Goal: Task Accomplishment & Management: Manage account settings

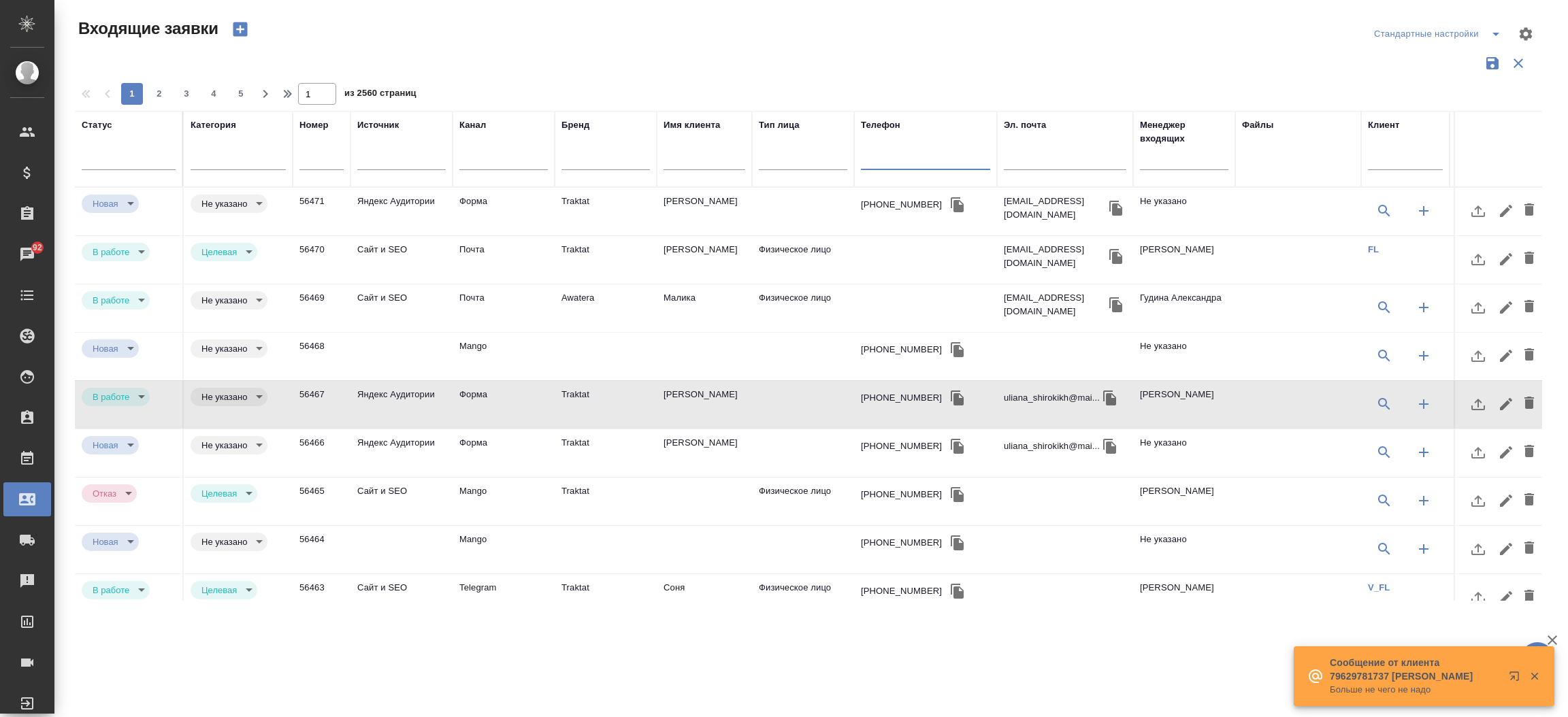
select select "RU"
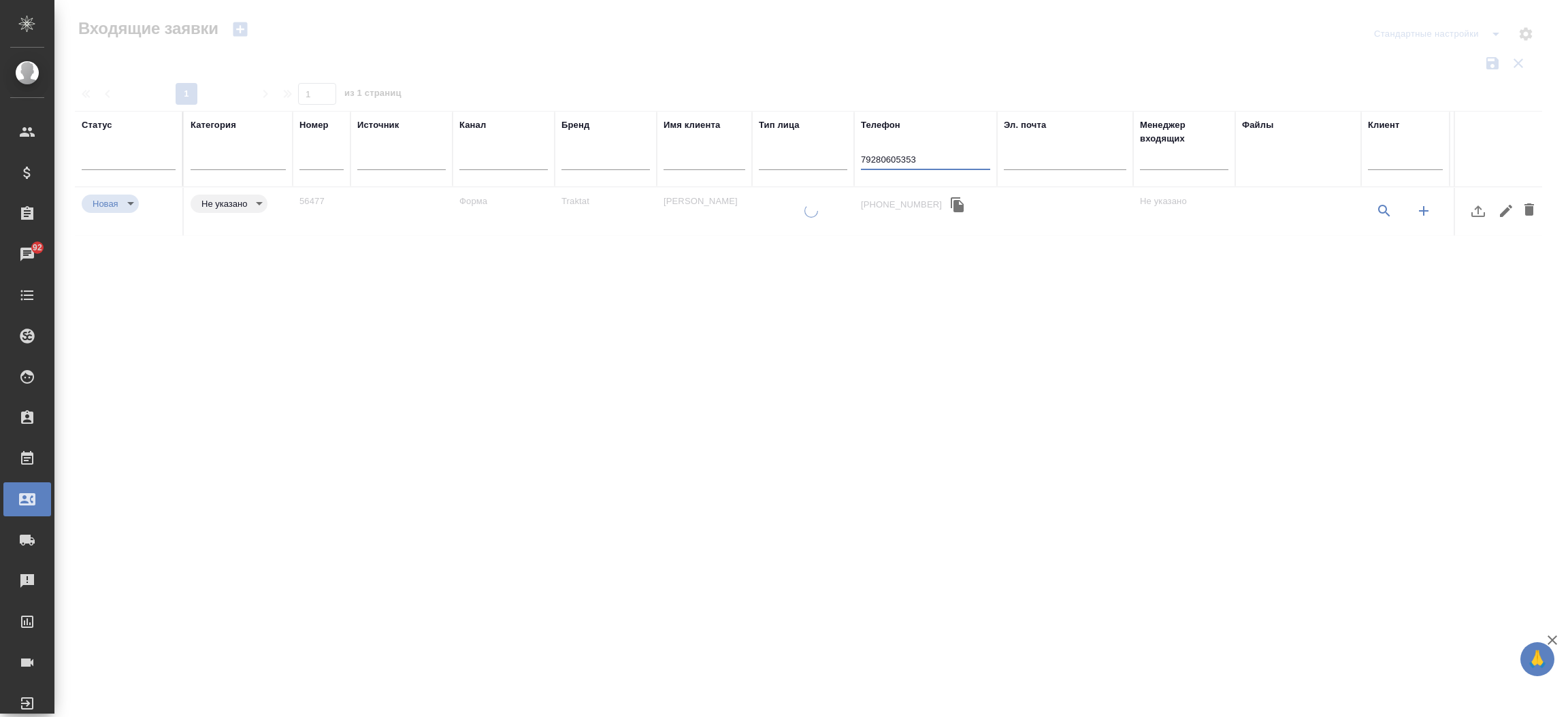
type input "79280605353"
click at [589, 203] on td "Traktat" at bounding box center [606, 212] width 102 height 48
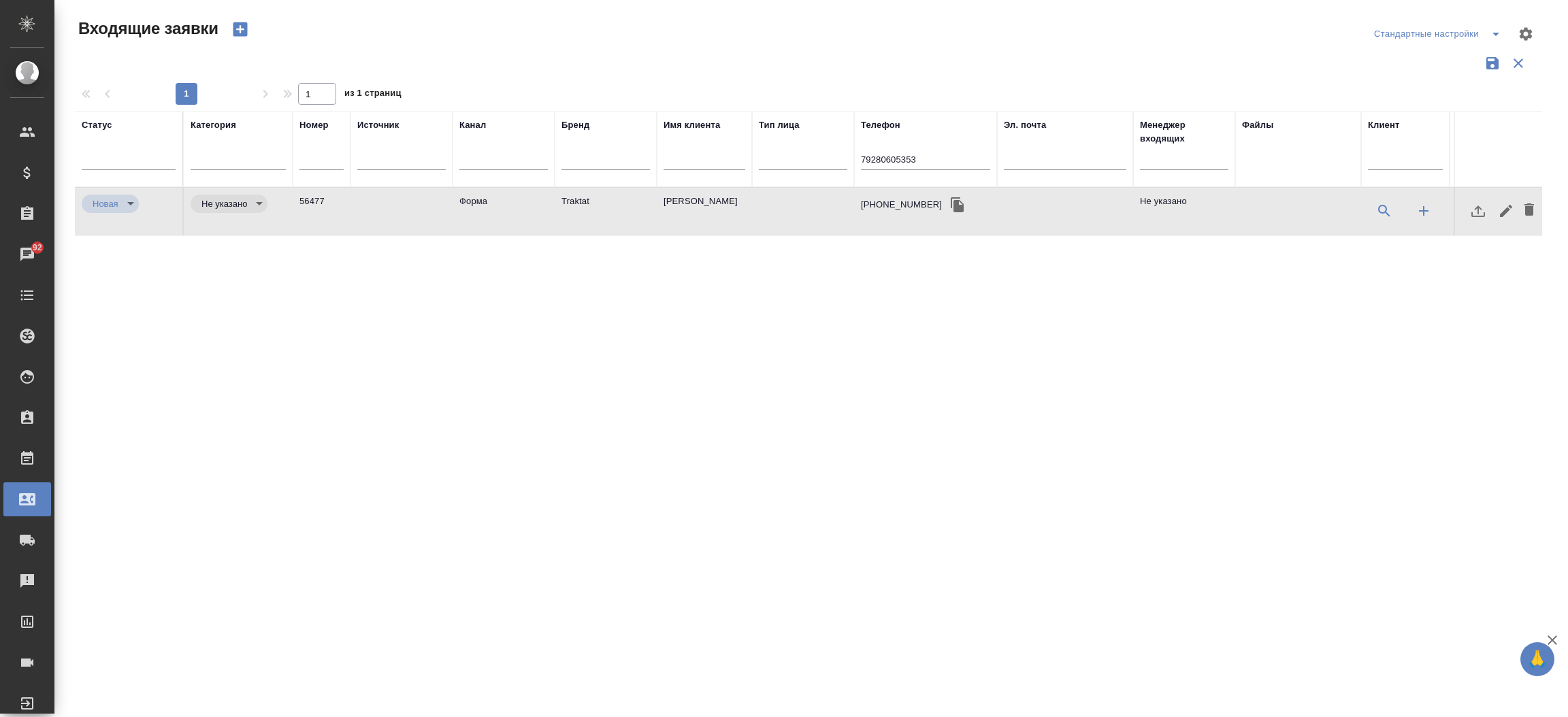
click at [589, 203] on td "Traktat" at bounding box center [606, 212] width 102 height 48
click at [530, 203] on td "Форма" at bounding box center [503, 212] width 102 height 48
drag, startPoint x: 881, startPoint y: 170, endPoint x: 882, endPoint y: 163, distance: 7.1
click at [882, 163] on div "79280605353" at bounding box center [925, 162] width 130 height 33
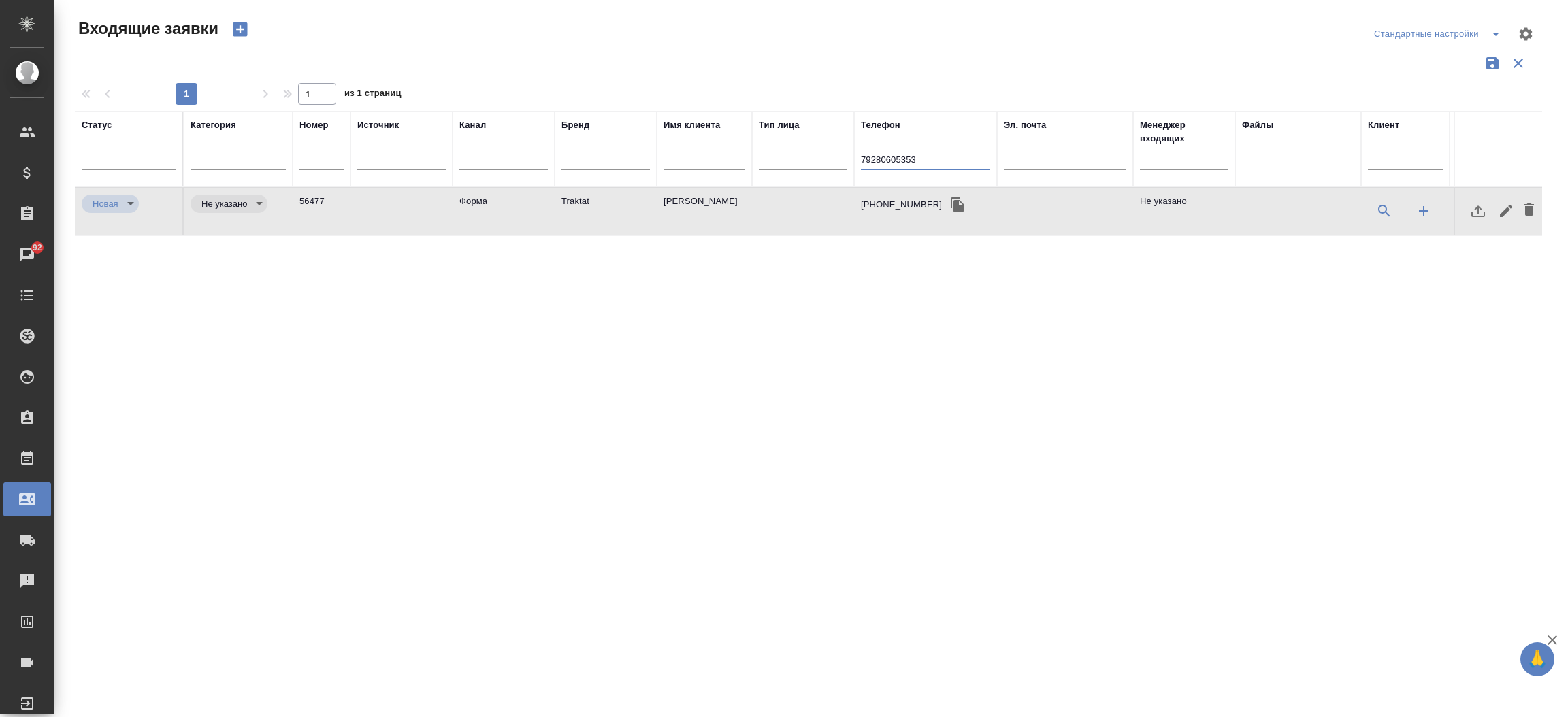
click at [882, 163] on input "79280605353" at bounding box center [925, 161] width 130 height 17
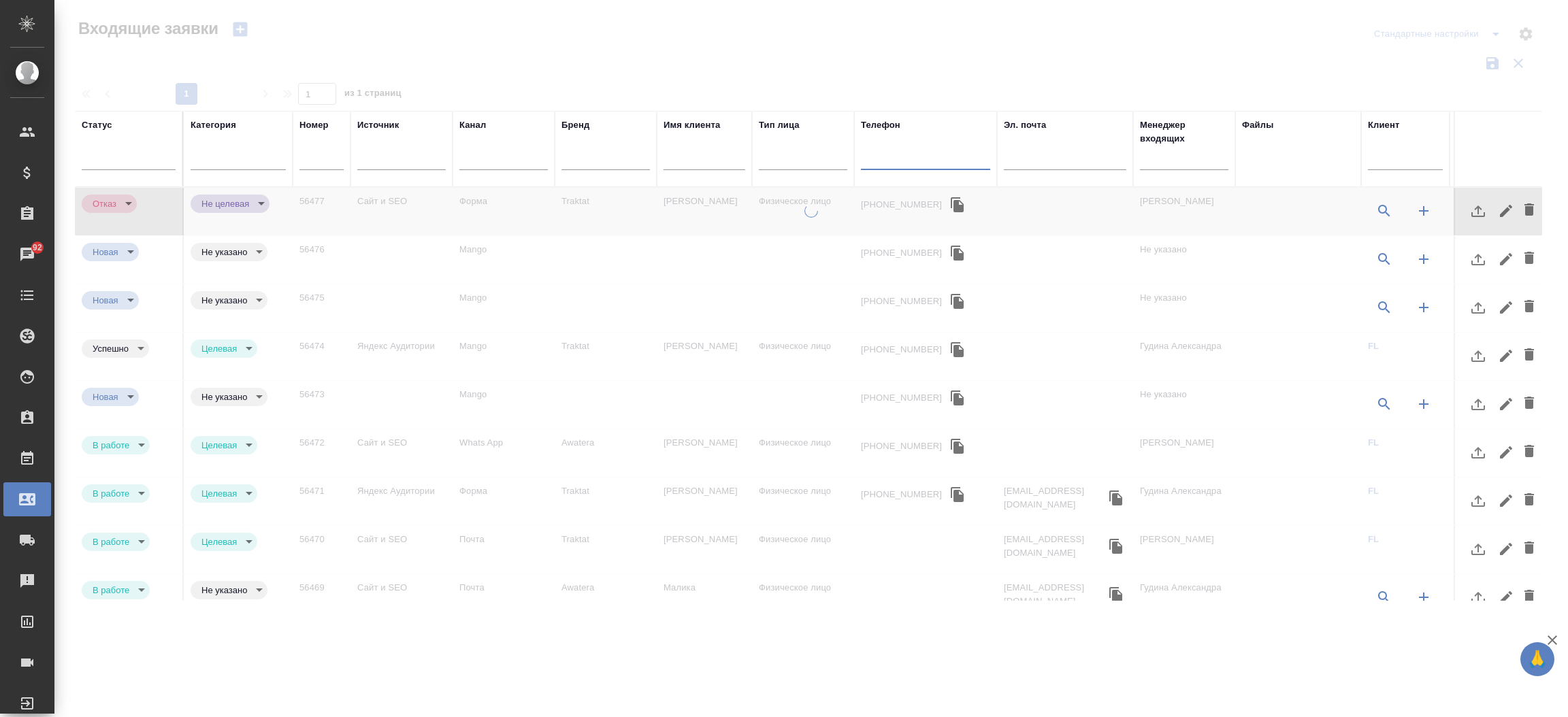
type input "rejection"
type input "notTarget"
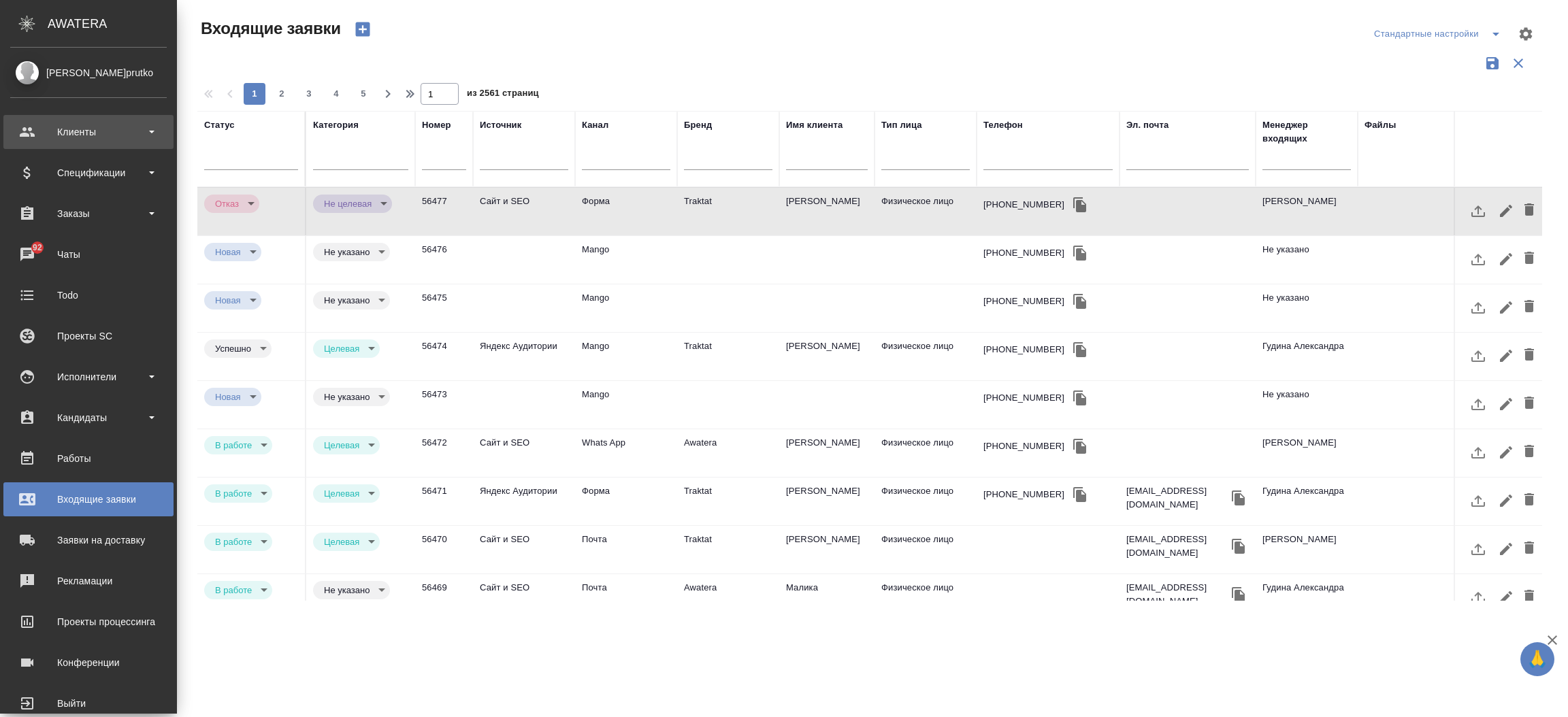
click at [79, 130] on div "Клиенты" at bounding box center [88, 132] width 157 height 21
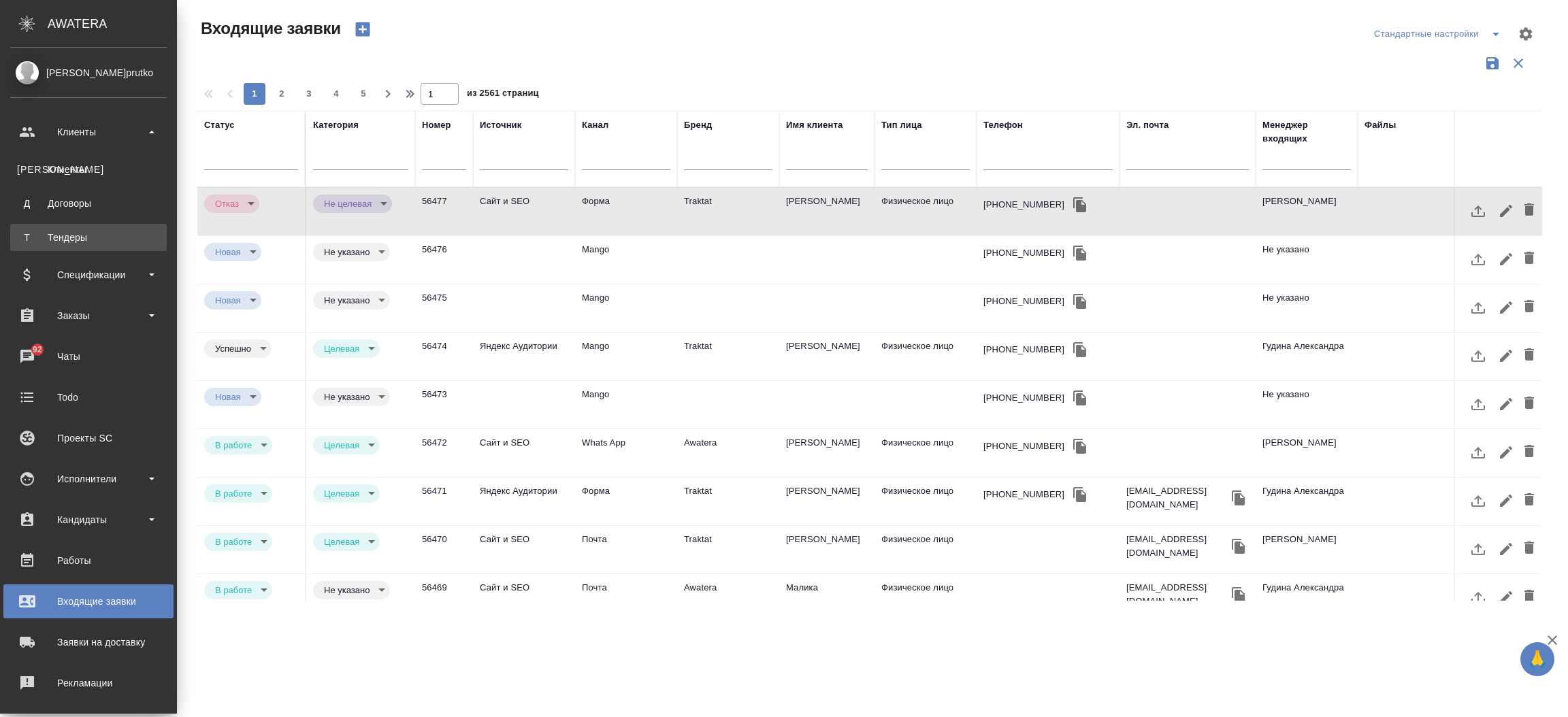
click at [64, 232] on div "Тендеры" at bounding box center [88, 238] width 143 height 13
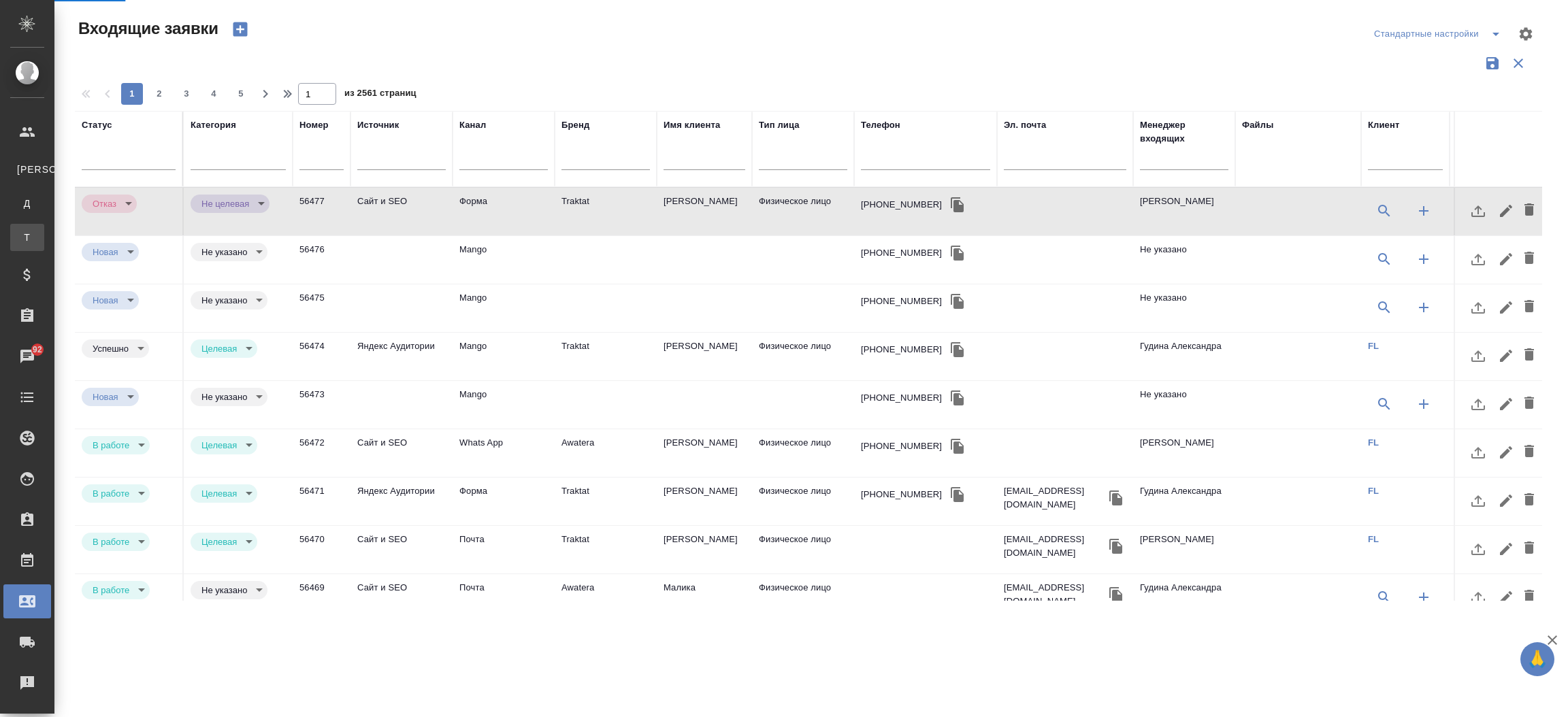
click at [21, 232] on div "Тендеры" at bounding box center [10, 238] width 21 height 13
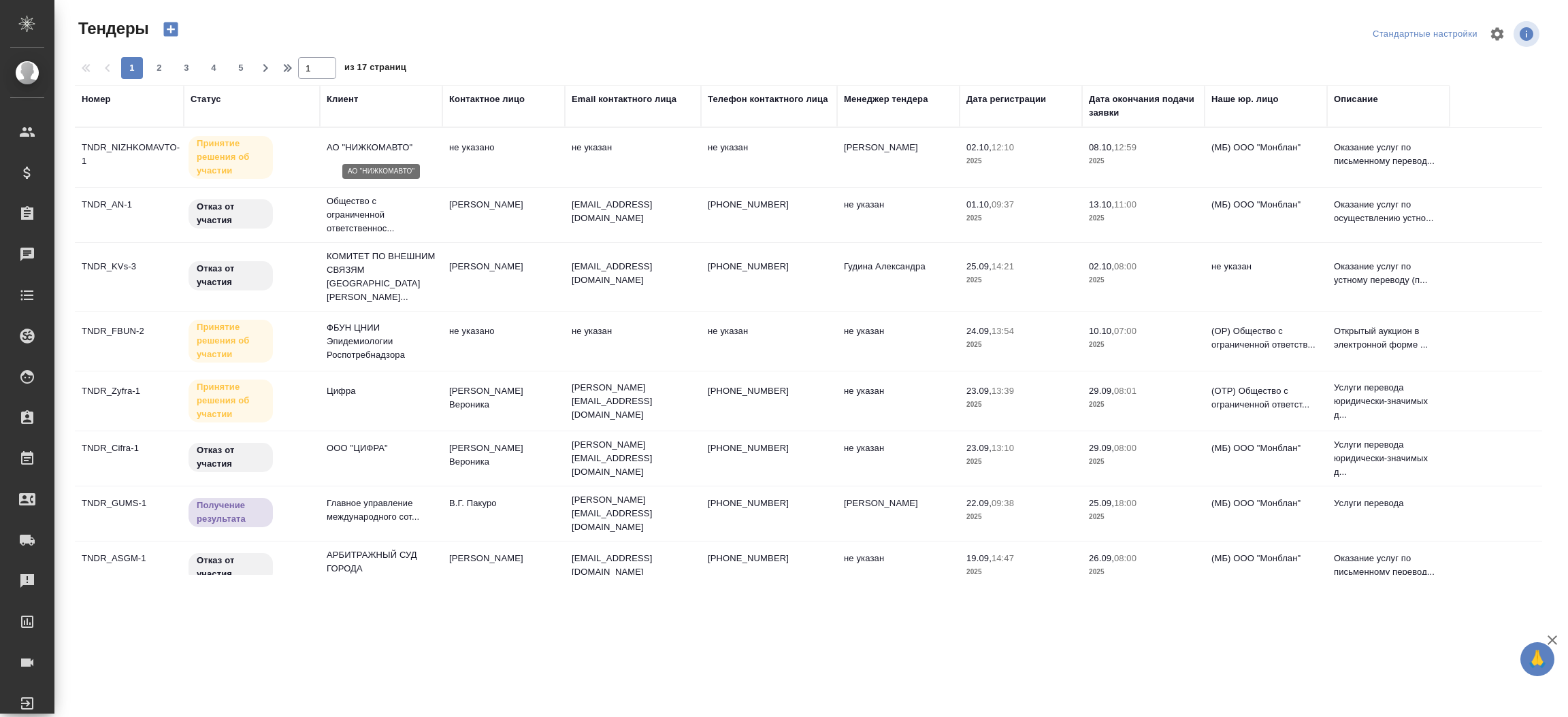
click at [353, 153] on p "АО "НИЖКОМАВТО"" at bounding box center [381, 148] width 109 height 13
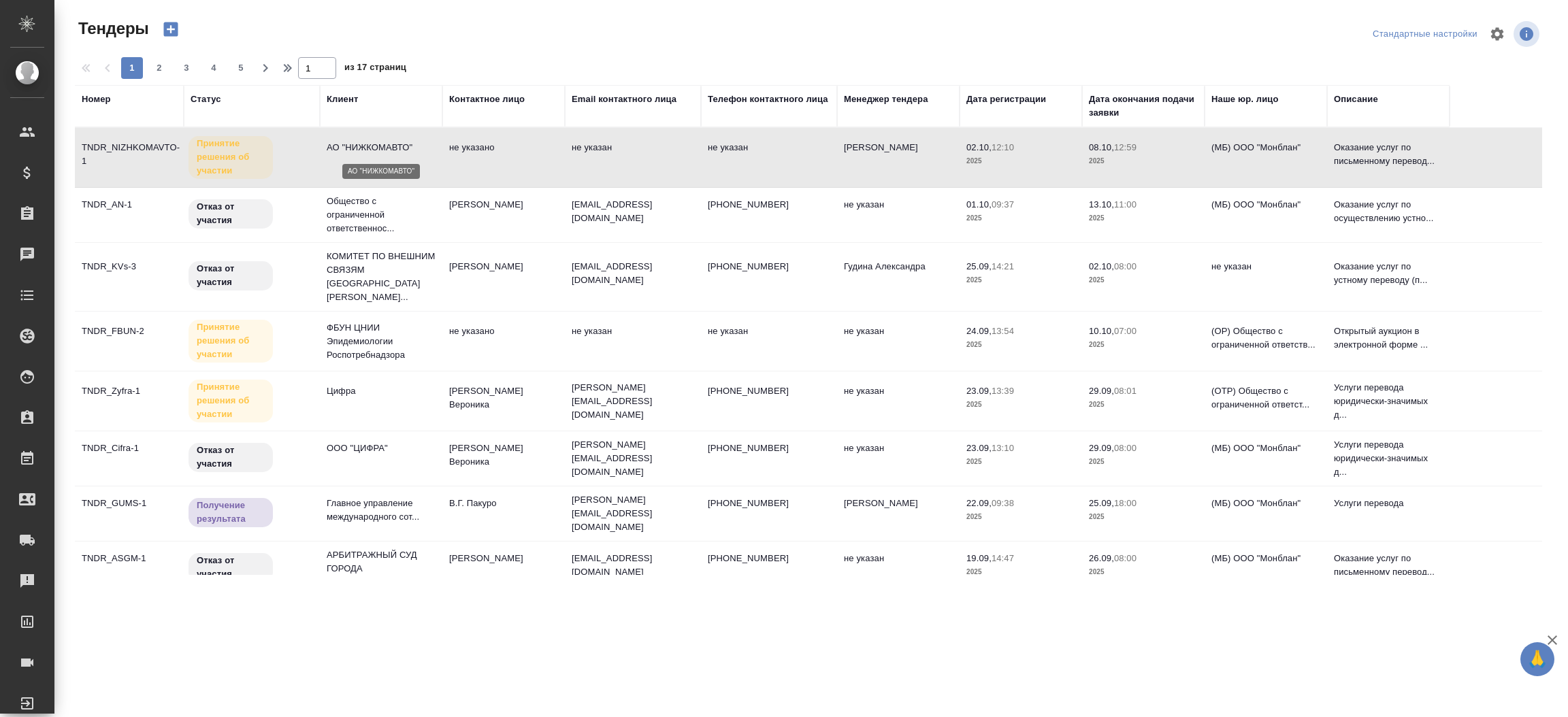
click at [353, 153] on p "АО "НИЖКОМАВТО"" at bounding box center [381, 148] width 109 height 13
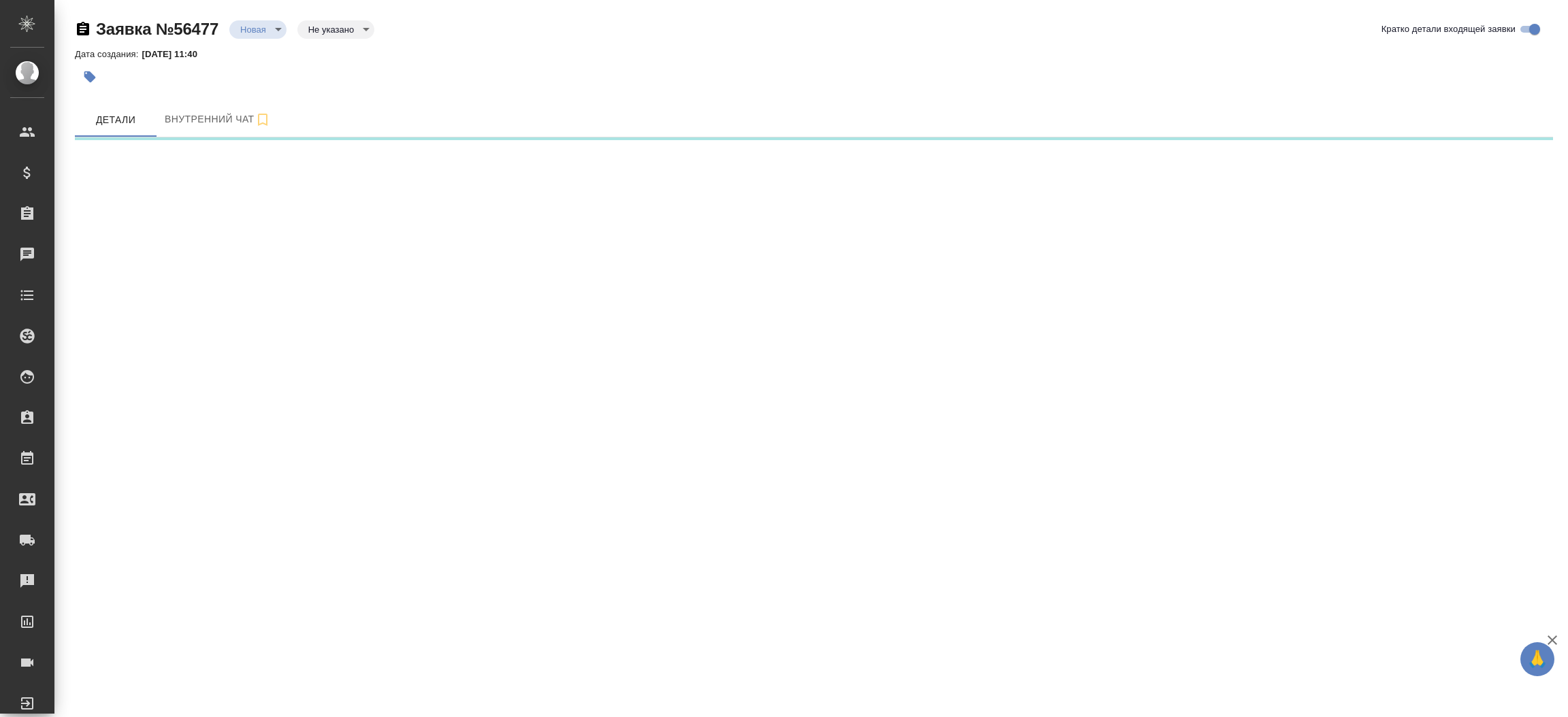
select select "RU"
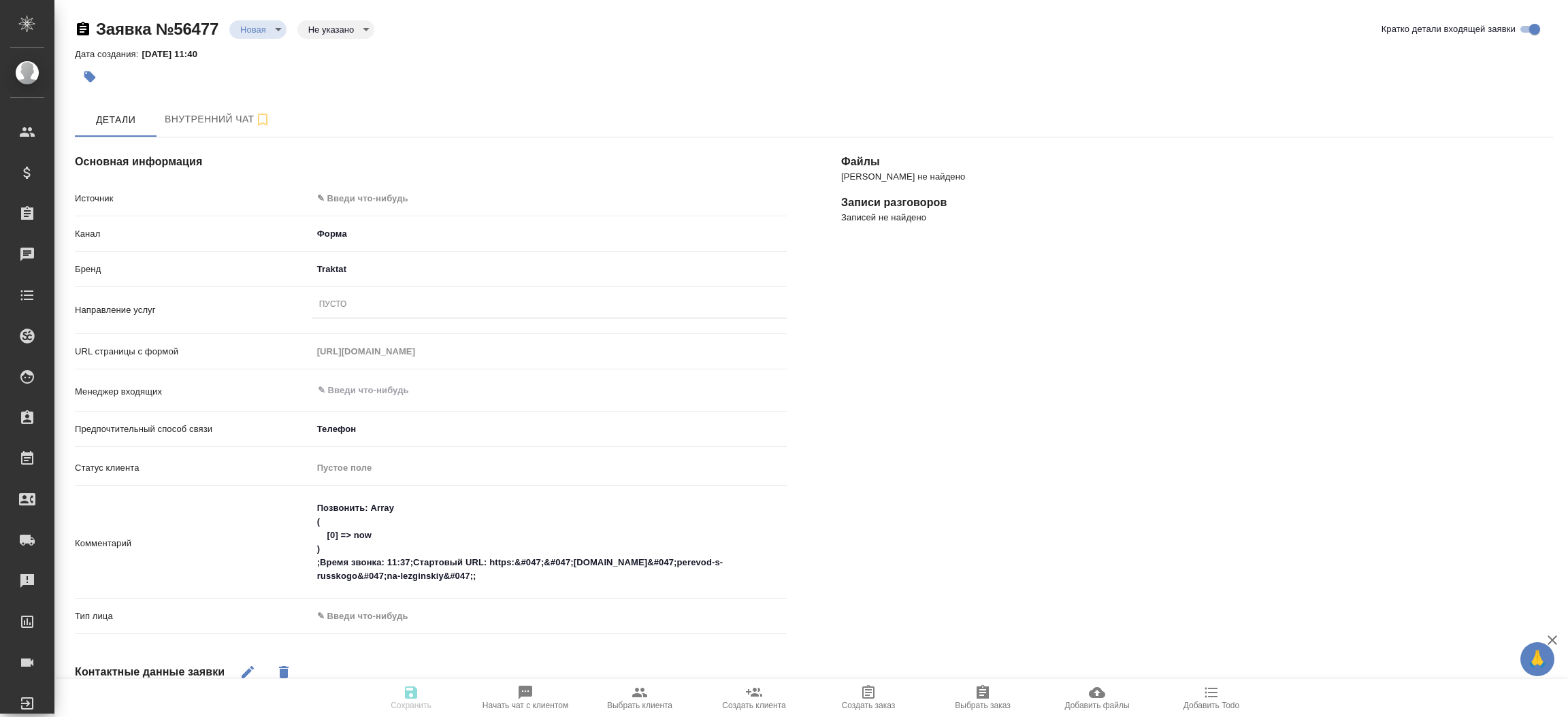
type textarea "x"
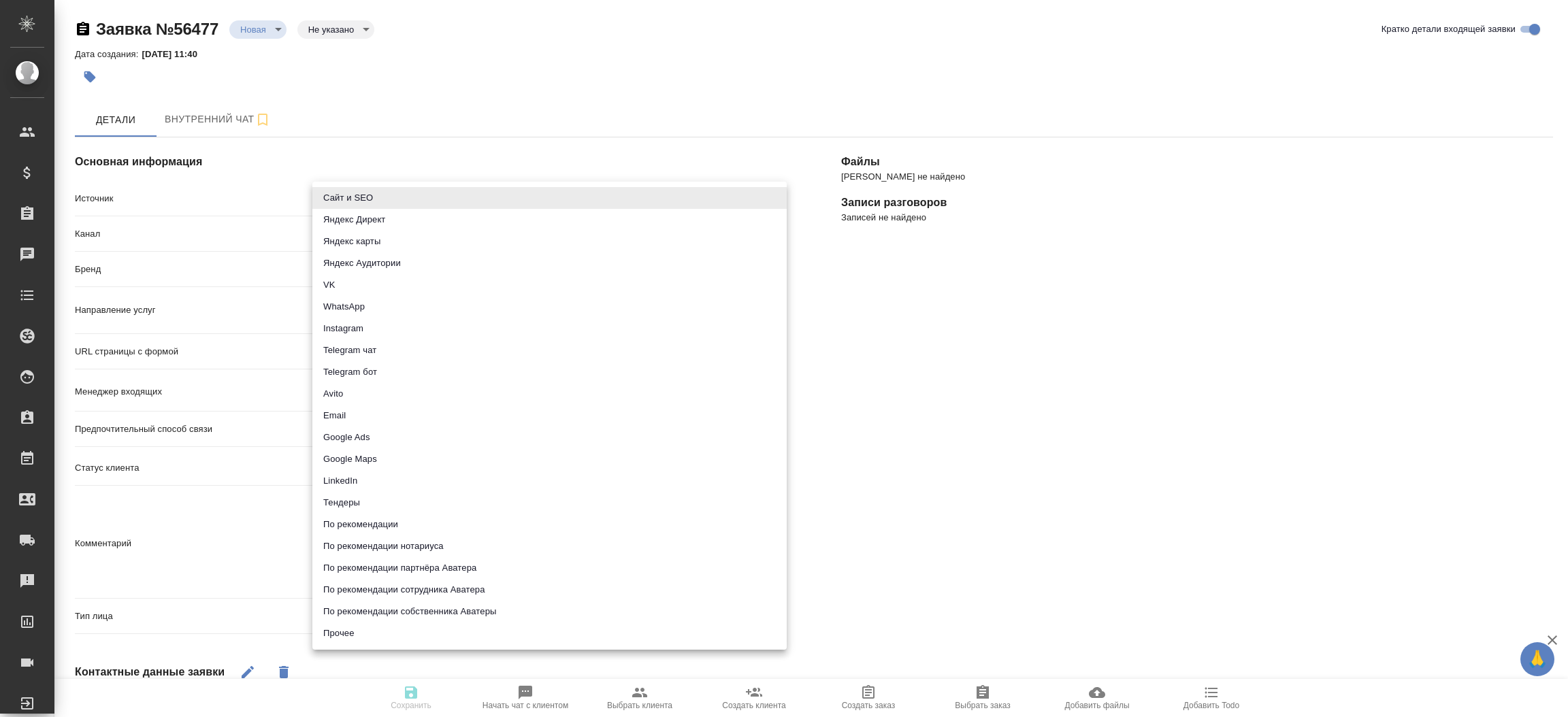
click at [589, 203] on body "🙏 .cls-1 fill:#fff; AWATERA Прутько Ирина i.prutko Клиенты Спецификации Заказы …" at bounding box center [784, 358] width 1568 height 717
drag, startPoint x: 0, startPoint y: 0, endPoint x: 589, endPoint y: 203, distance: 623.0
click at [589, 203] on li "Сайт и SEO" at bounding box center [549, 198] width 475 height 21
type input "seo"
type textarea "x"
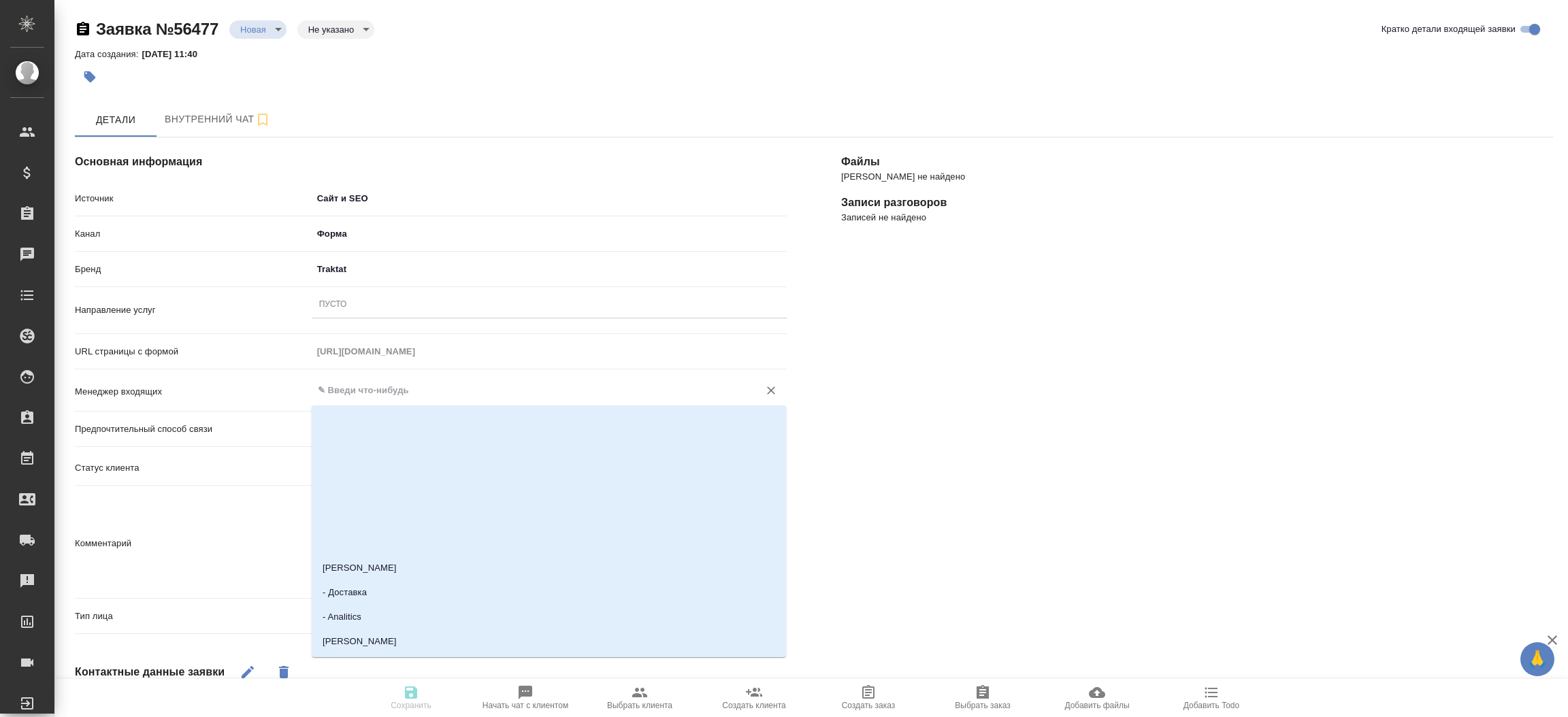
click at [509, 394] on input "text" at bounding box center [527, 390] width 421 height 17
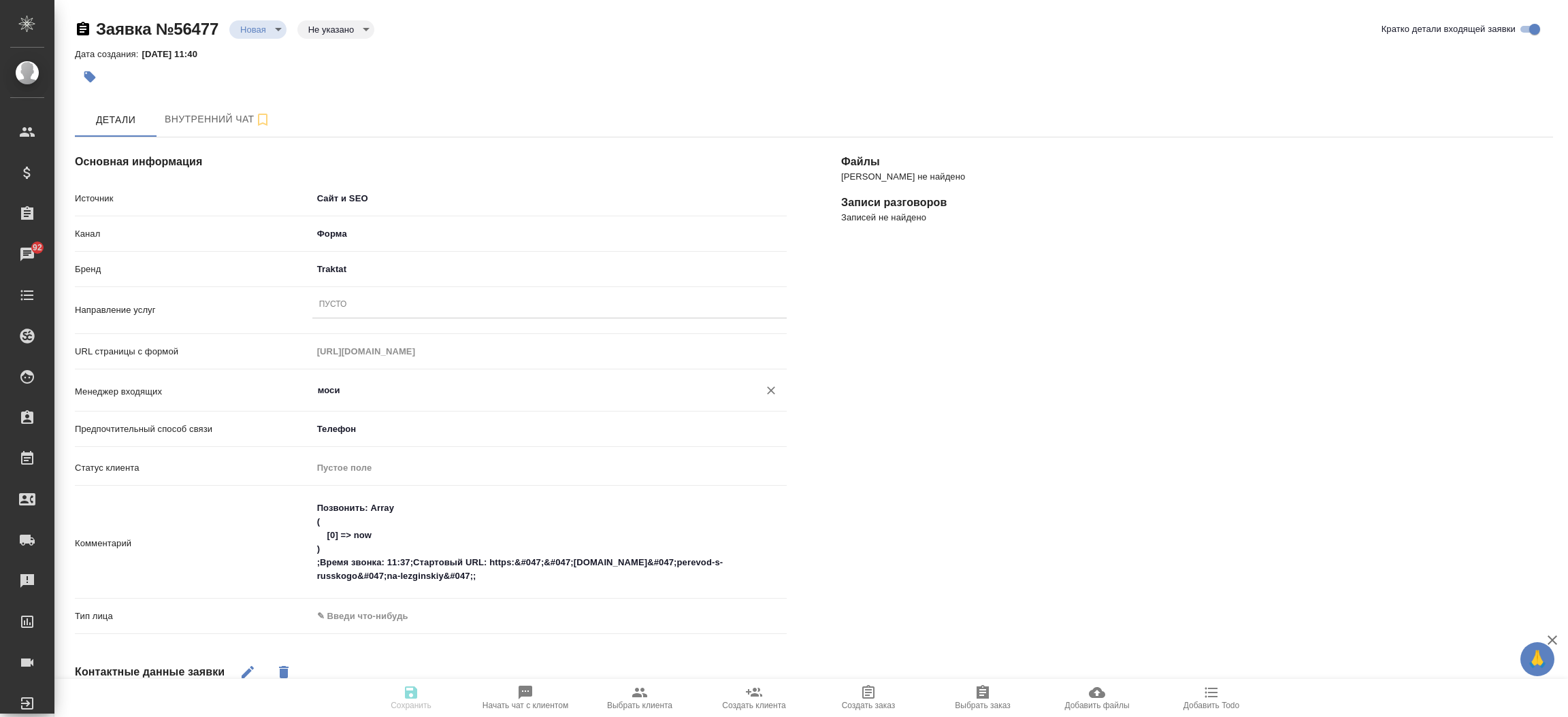
click at [469, 399] on div "моси ​" at bounding box center [549, 390] width 475 height 25
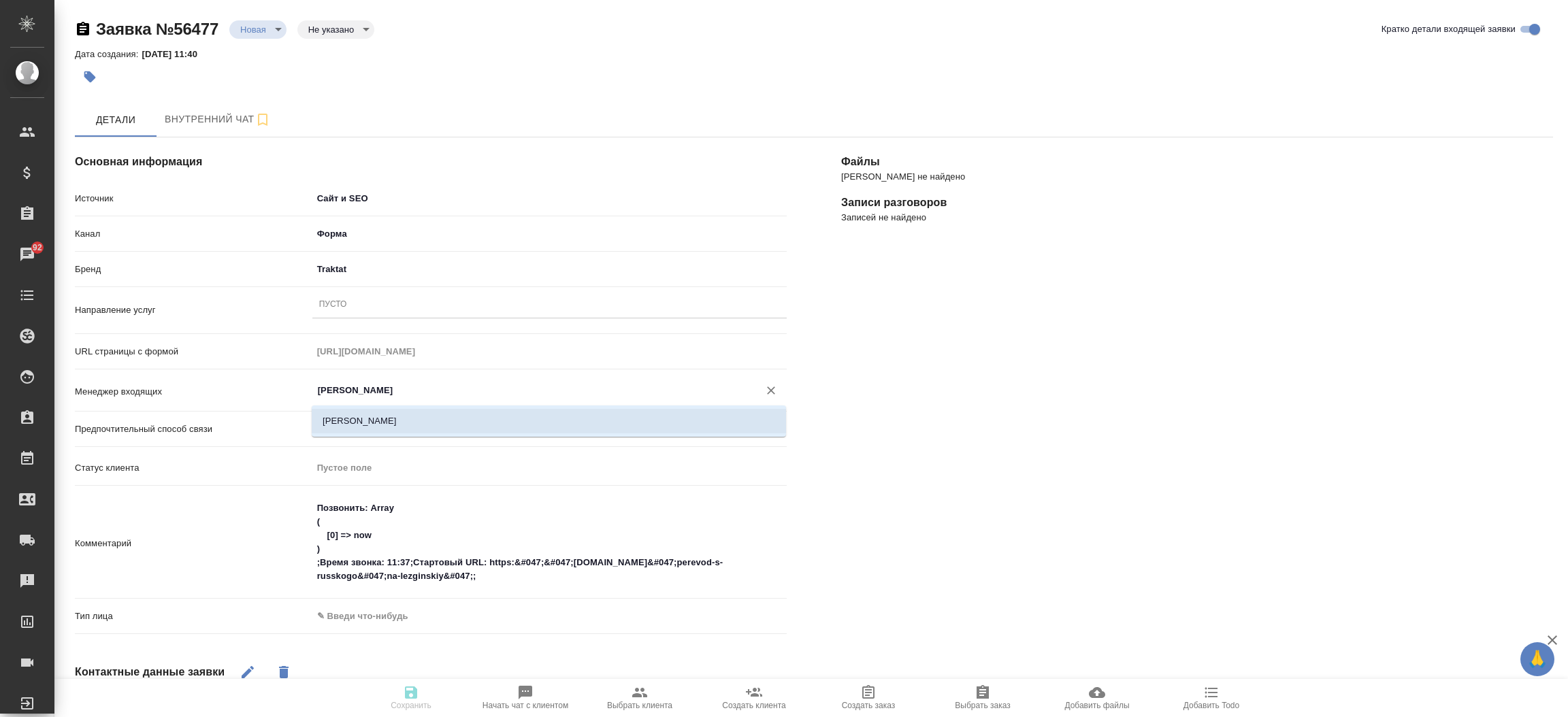
click at [460, 422] on li "[PERSON_NAME]" at bounding box center [549, 422] width 475 height 25
type input "[PERSON_NAME]"
type textarea "x"
type input "[PERSON_NAME]"
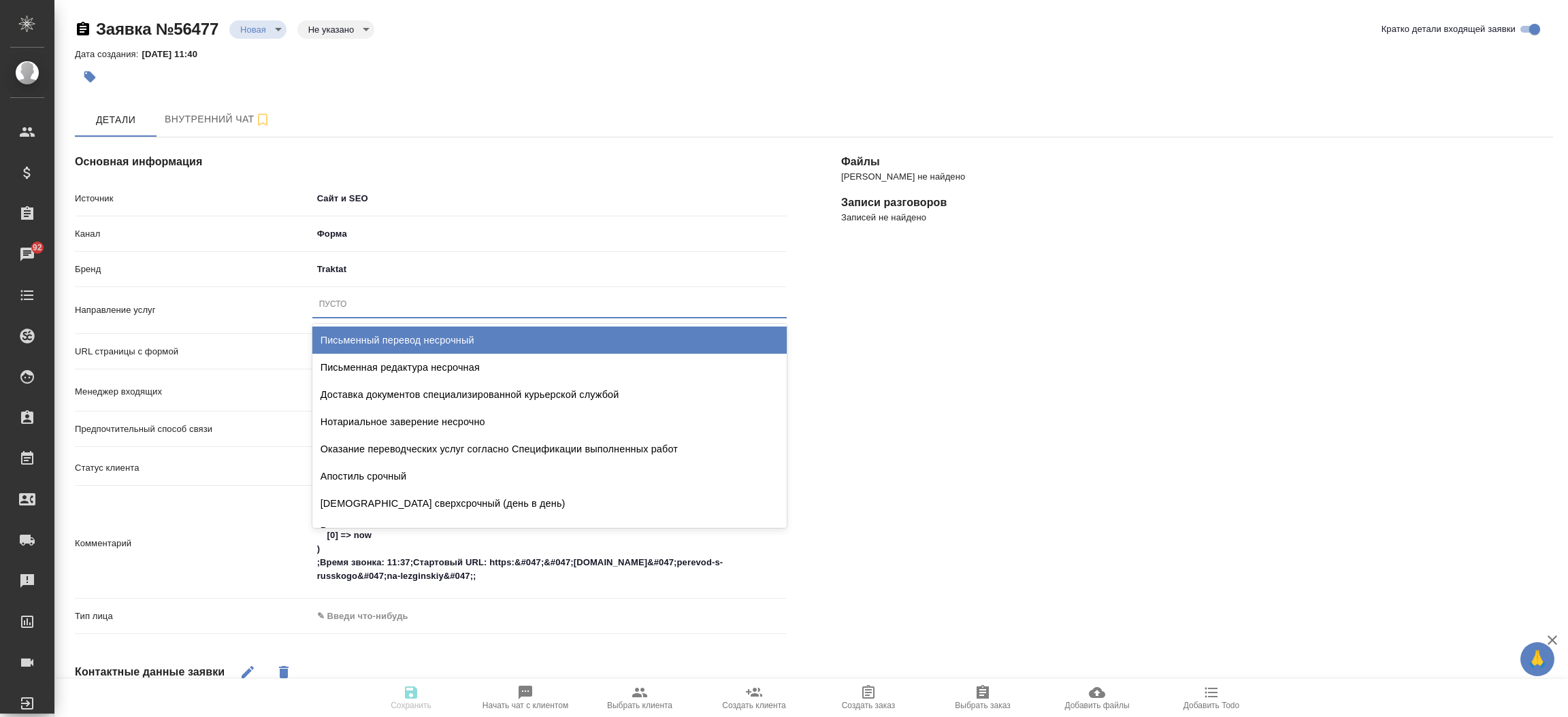
click at [383, 308] on div "Пусто" at bounding box center [549, 304] width 475 height 20
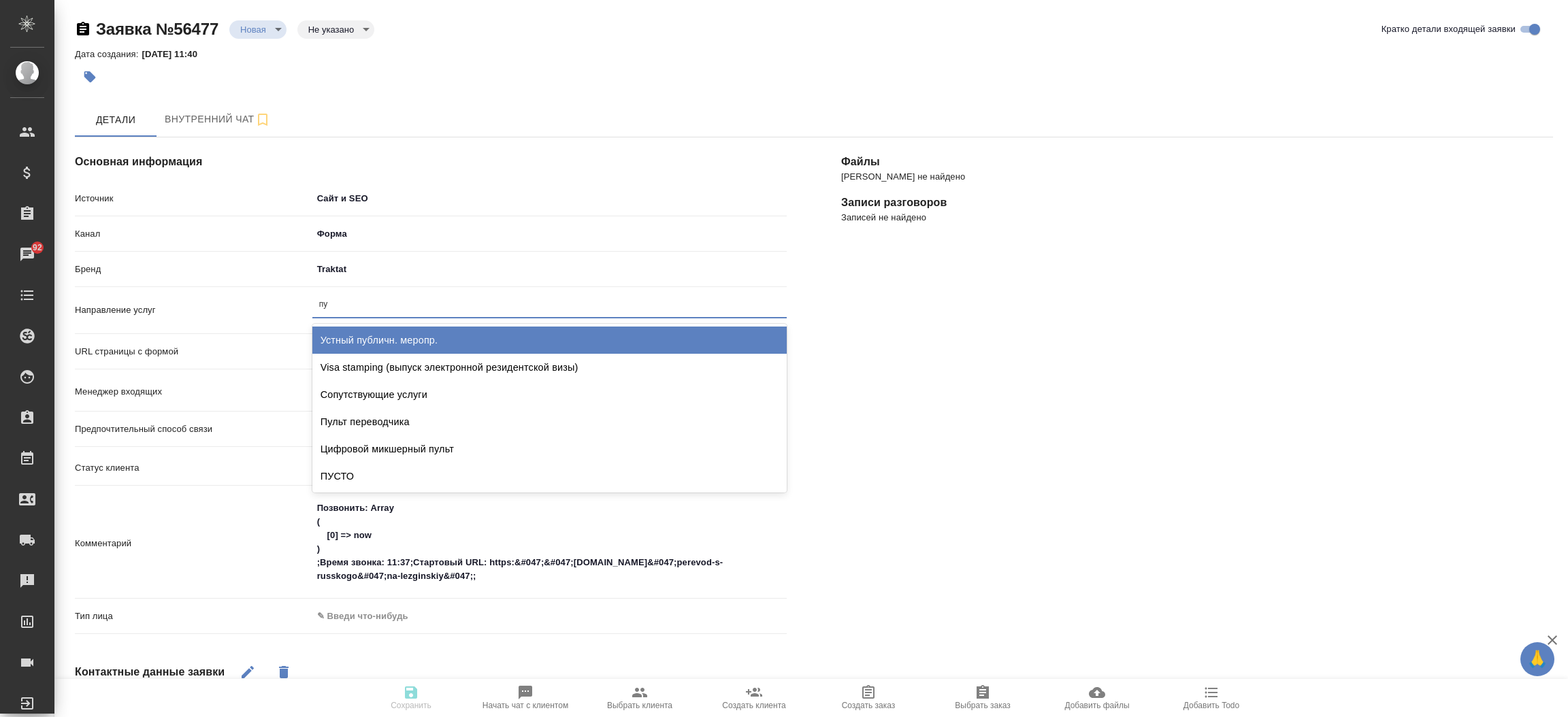
type input "пус"
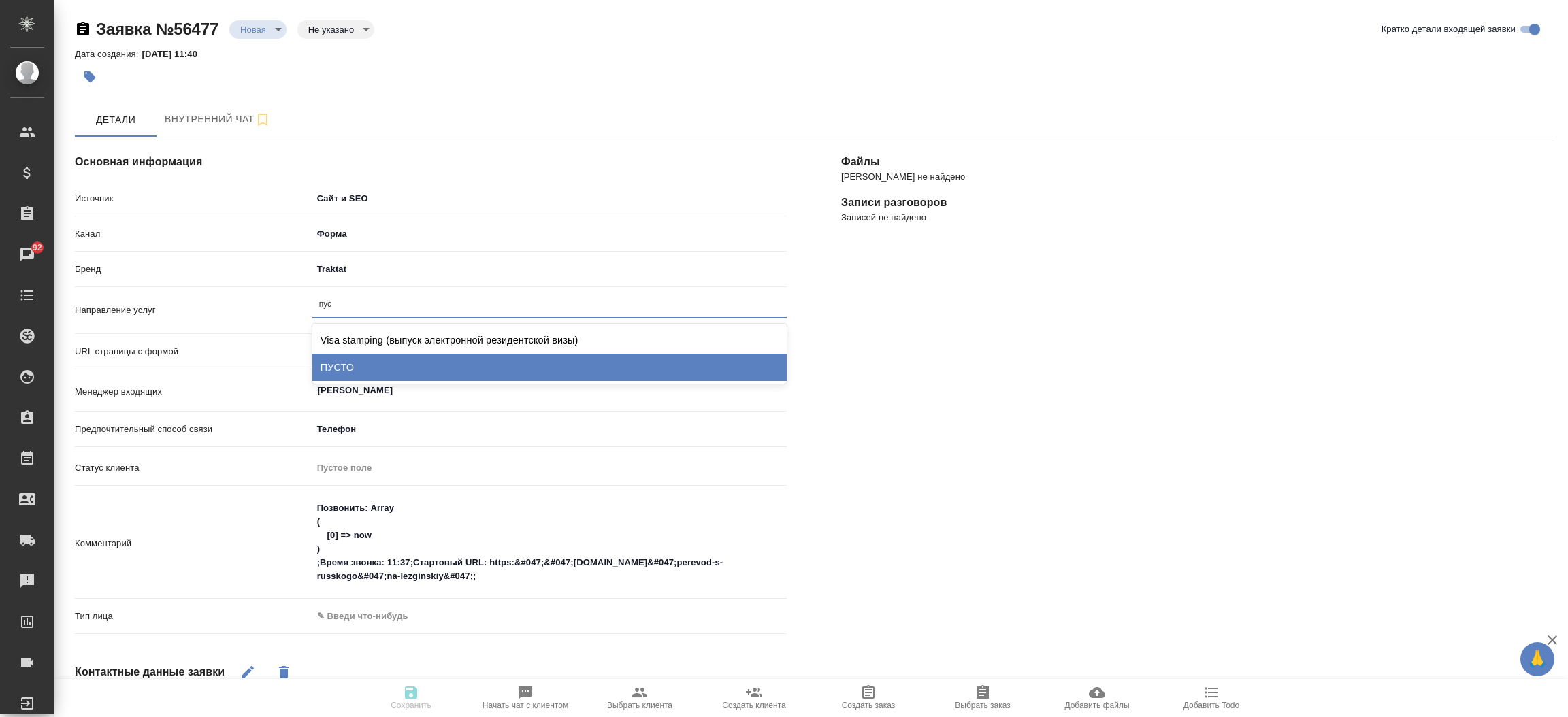
click at [366, 362] on div "ПУСТО" at bounding box center [549, 367] width 475 height 27
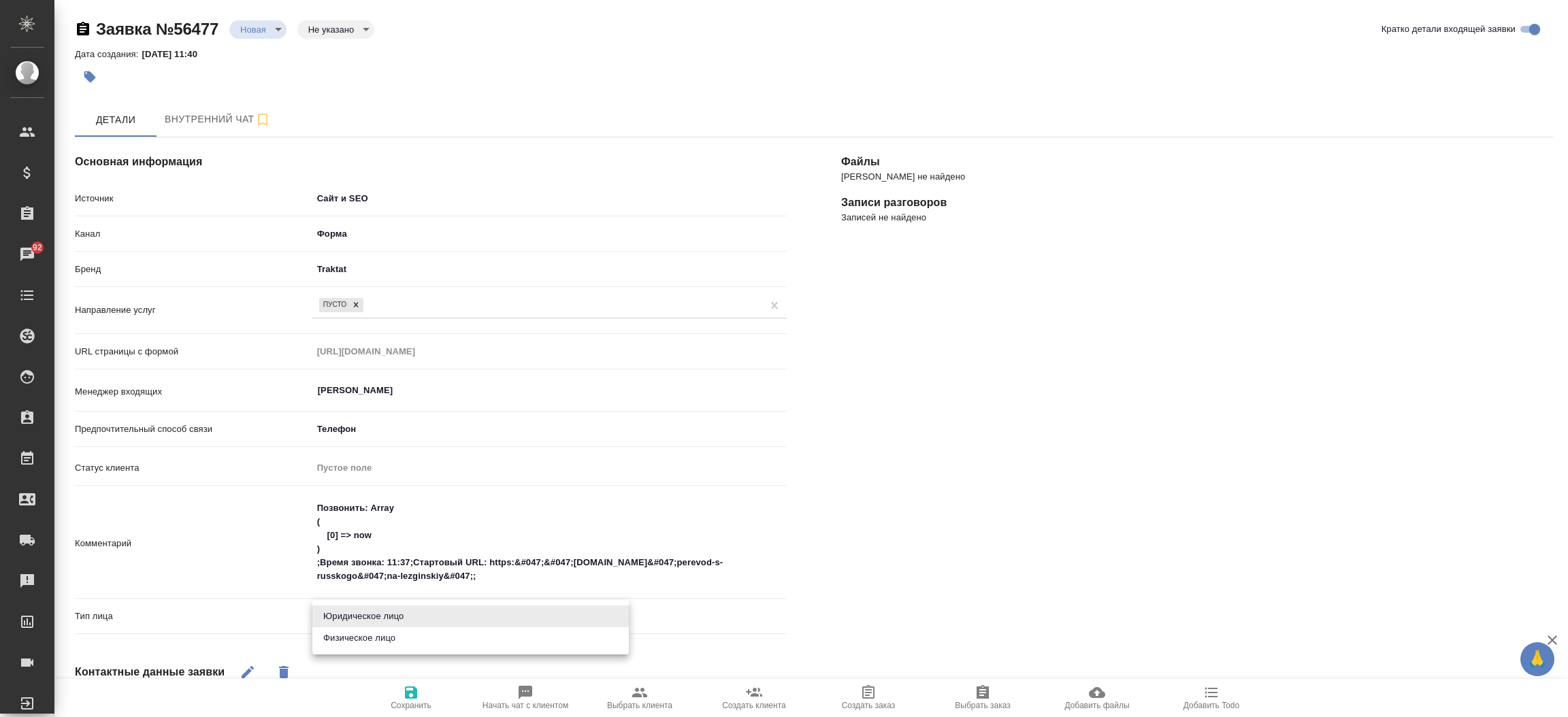
click at [428, 611] on body "🙏 .cls-1 fill:#fff; AWATERA Прутько Ирина i.prutko Клиенты Спецификации Заказы …" at bounding box center [784, 358] width 1568 height 717
click at [415, 639] on li "Физическое лицо" at bounding box center [470, 638] width 316 height 21
type textarea "x"
type input "private"
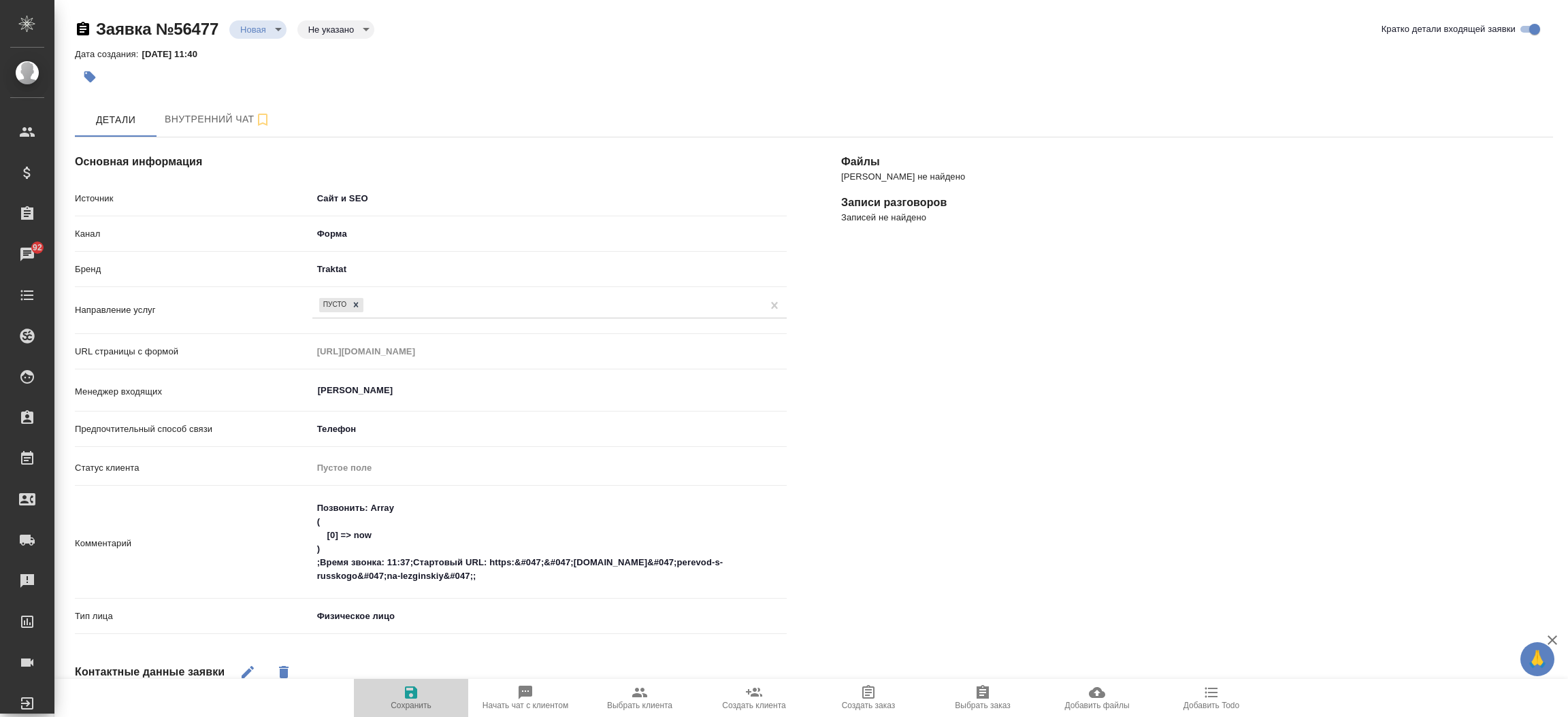
click at [413, 699] on icon "button" at bounding box center [411, 692] width 12 height 12
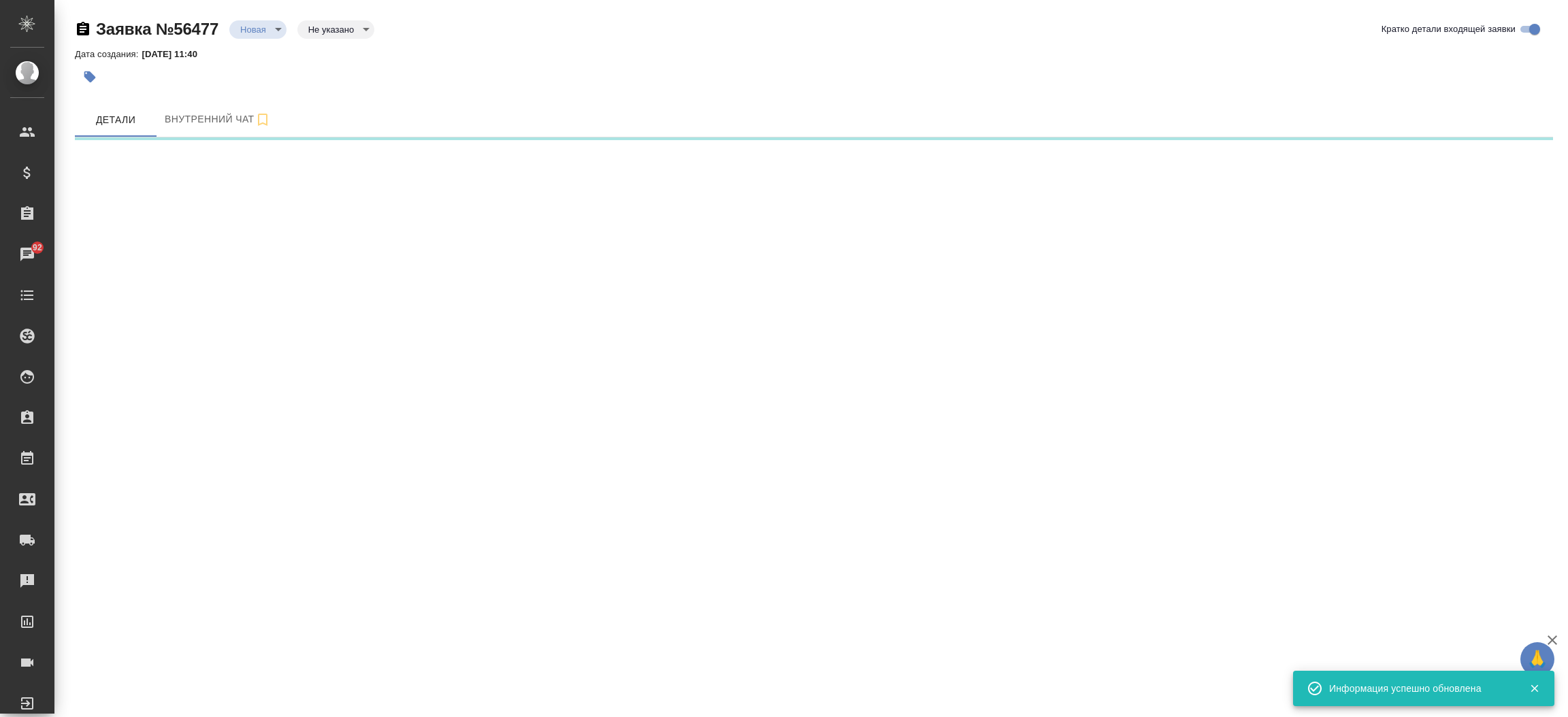
select select "RU"
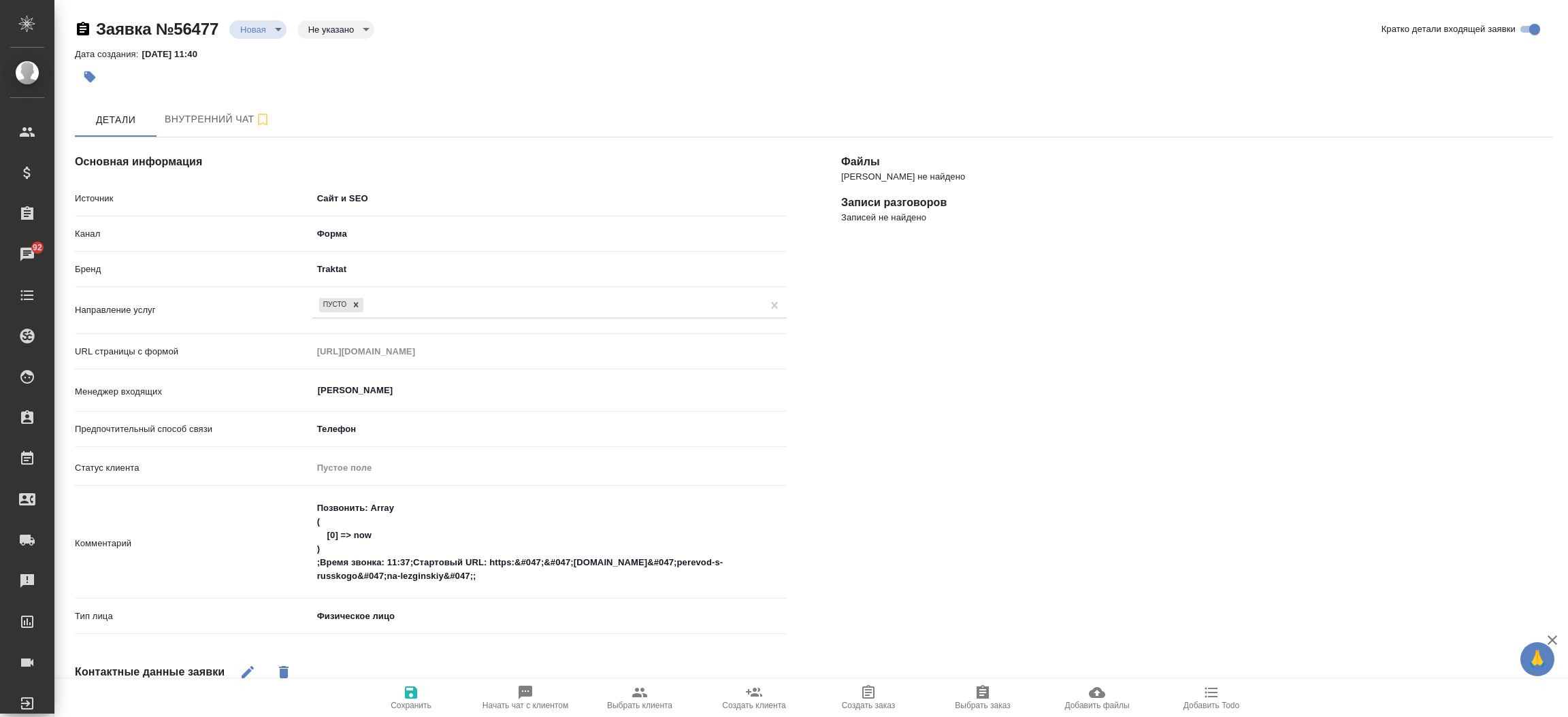
type textarea "x"
click at [795, 142] on div "Основная информация Источник Сайт и SEO seo Канал Форма 63623f8939da55ae86e7274…" at bounding box center [431, 541] width 766 height 861
click at [255, 21] on body "🙏 .cls-1 fill:#fff; AWATERA Прутько Ирина i.prutko Клиенты Спецификации Заказы …" at bounding box center [784, 358] width 1568 height 717
click at [267, 47] on button "Отказ" at bounding box center [256, 52] width 32 height 15
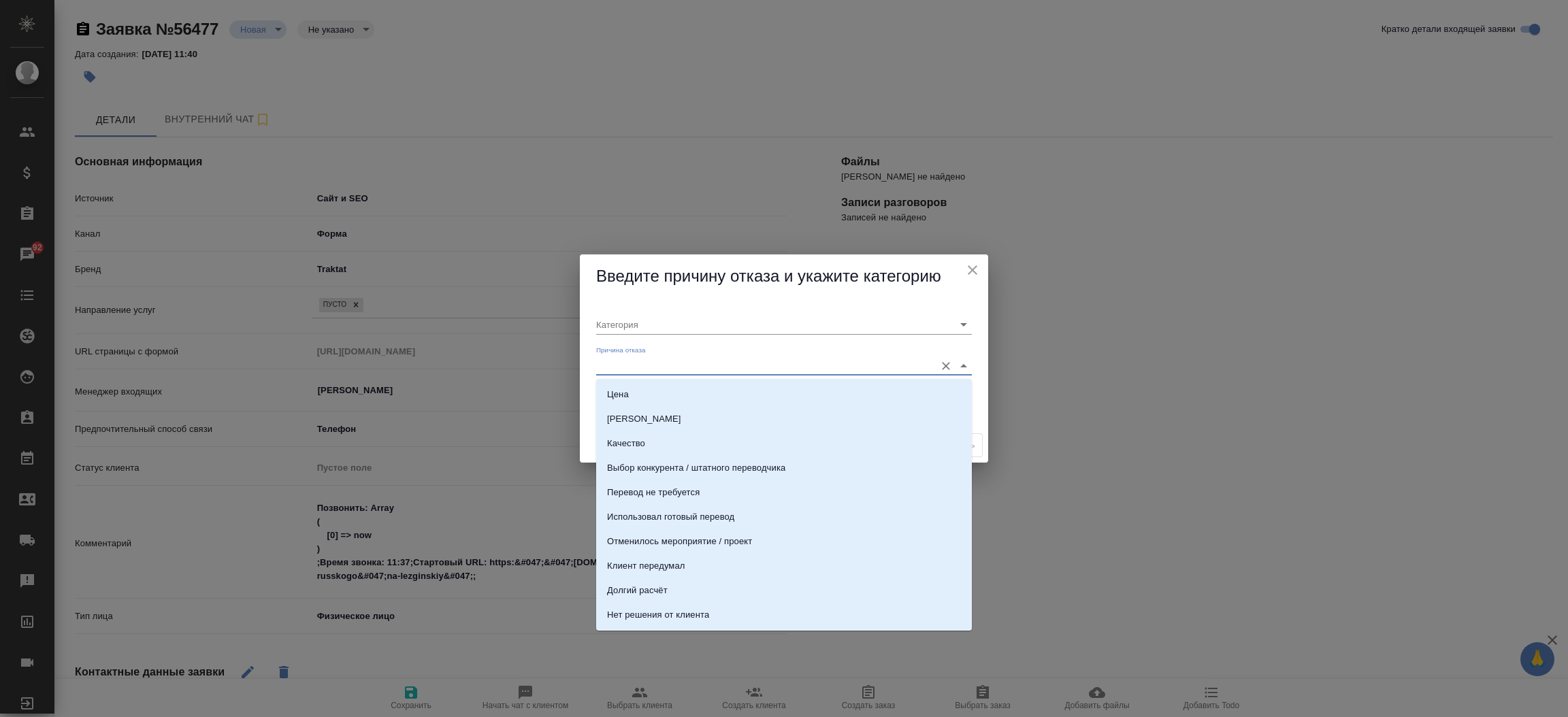
click at [668, 375] on input "Причина отказа" at bounding box center [762, 366] width 332 height 18
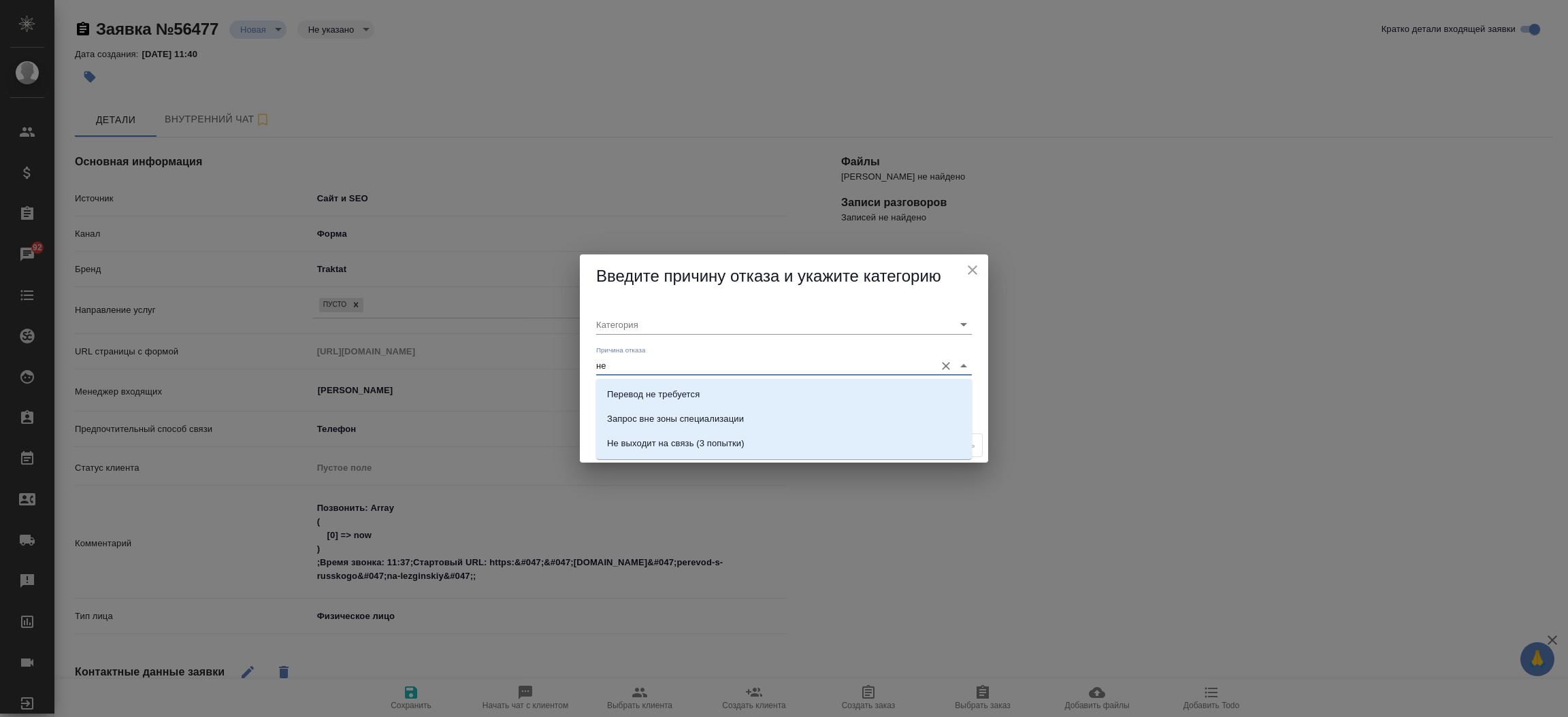
type input "не в"
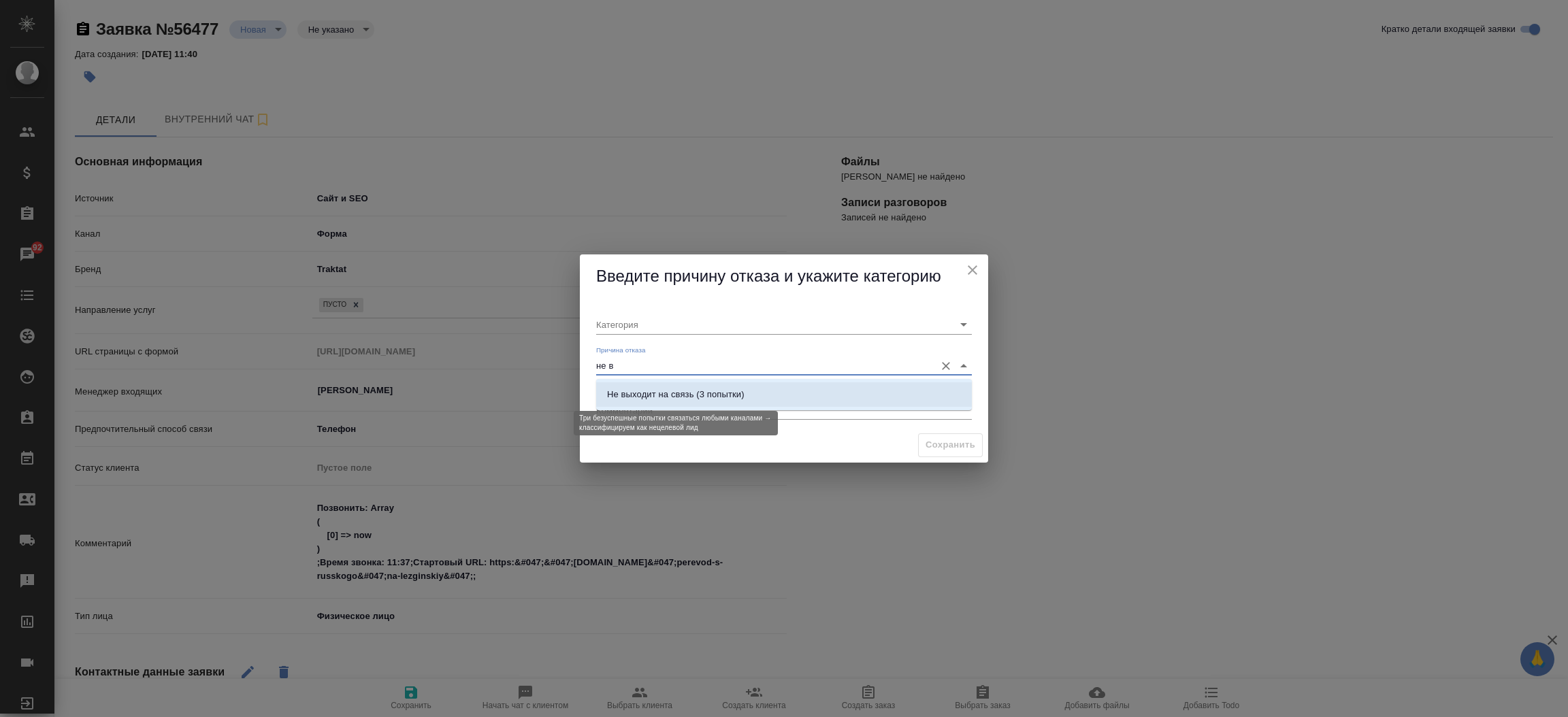
click at [697, 389] on div "Не выходит на связь (3 попытки)" at bounding box center [676, 394] width 138 height 13
type input "Не целевая"
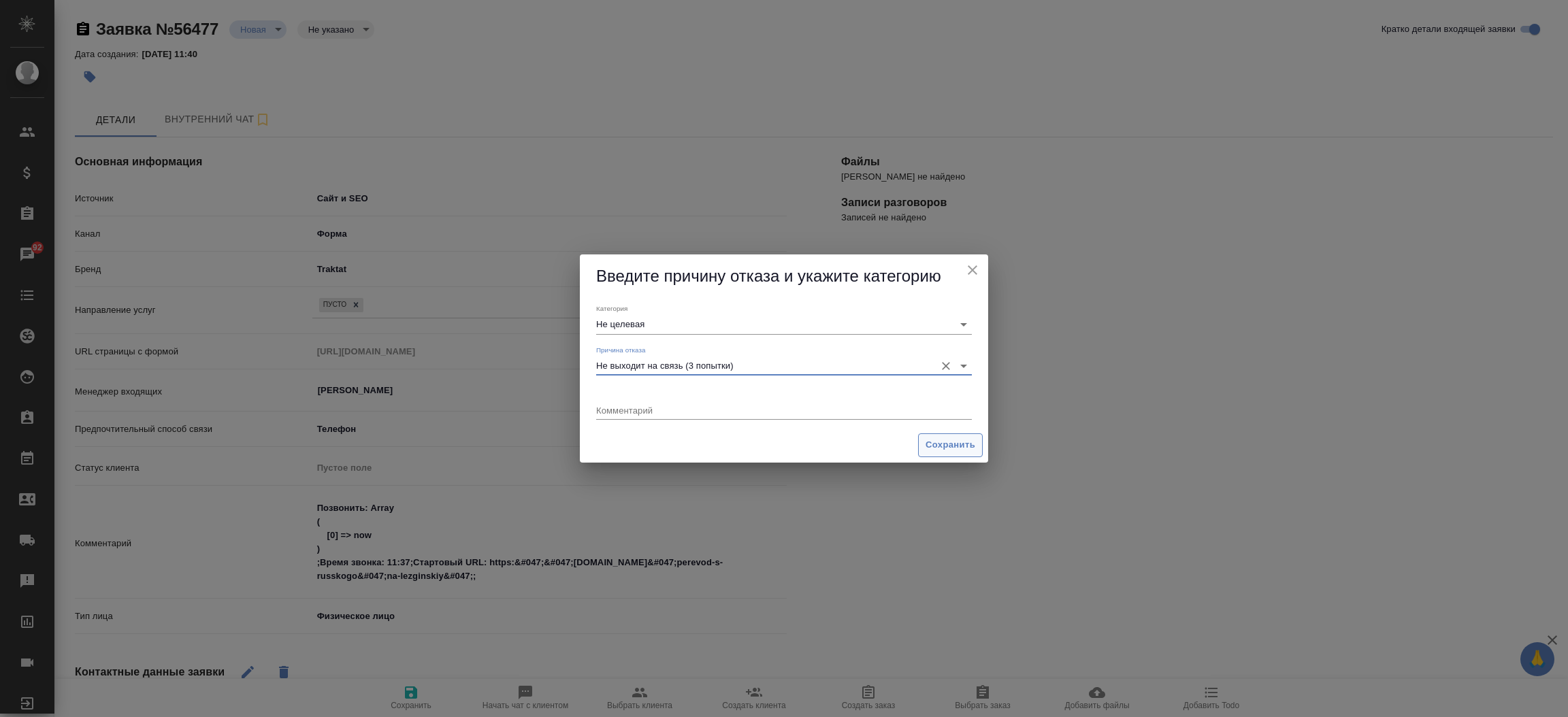
type input "Не выходит на связь (3 попытки)"
click at [950, 440] on span "Сохранить" at bounding box center [950, 445] width 50 height 16
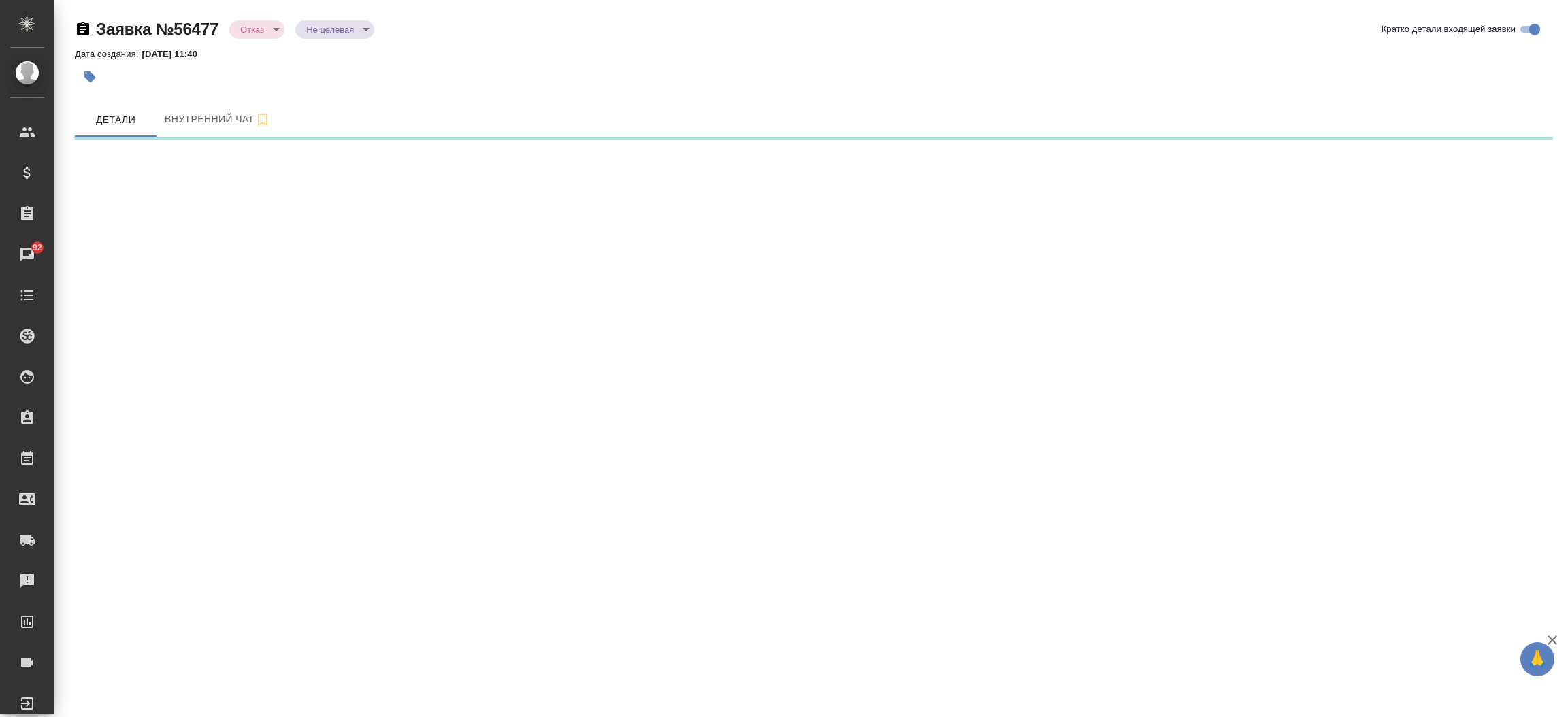
select select "RU"
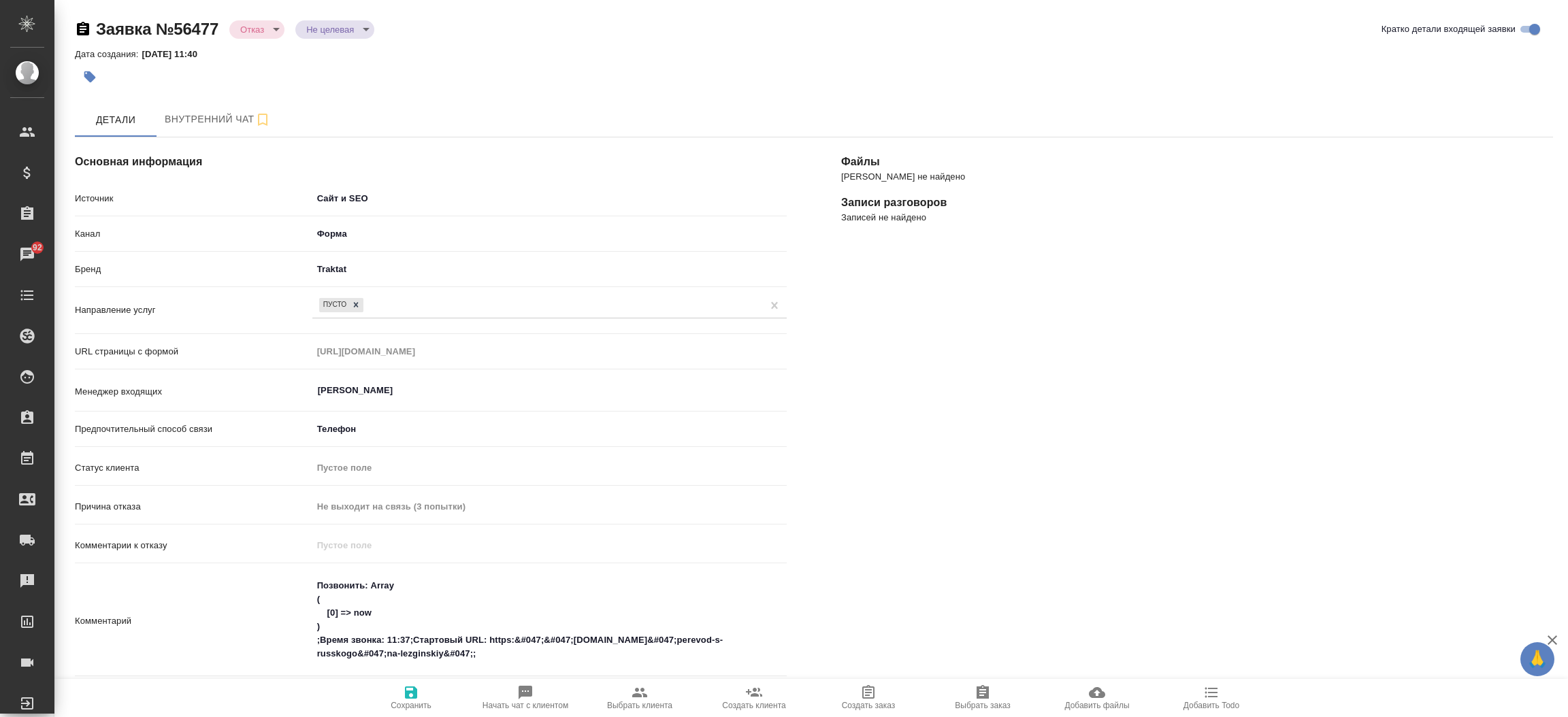
type textarea "x"
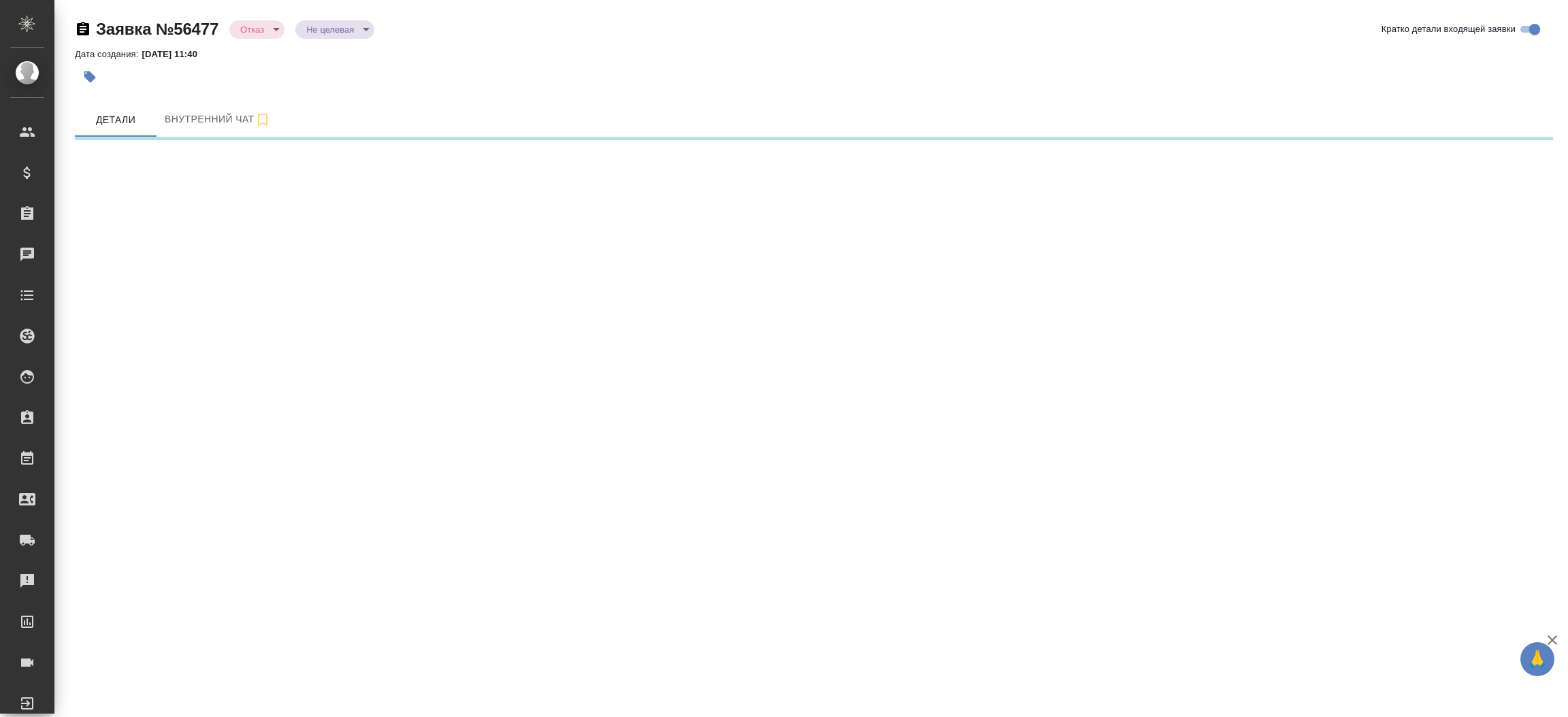
select select "RU"
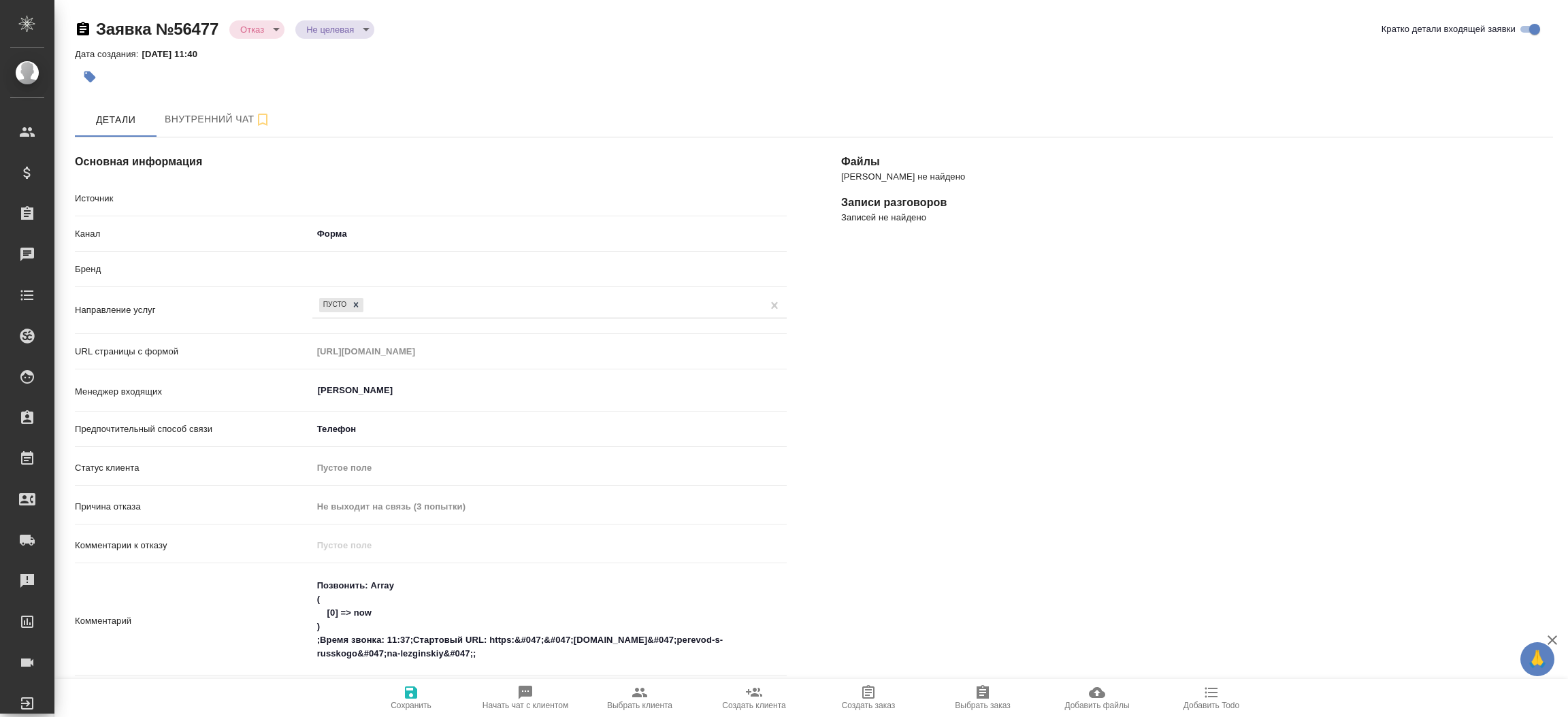
type textarea "x"
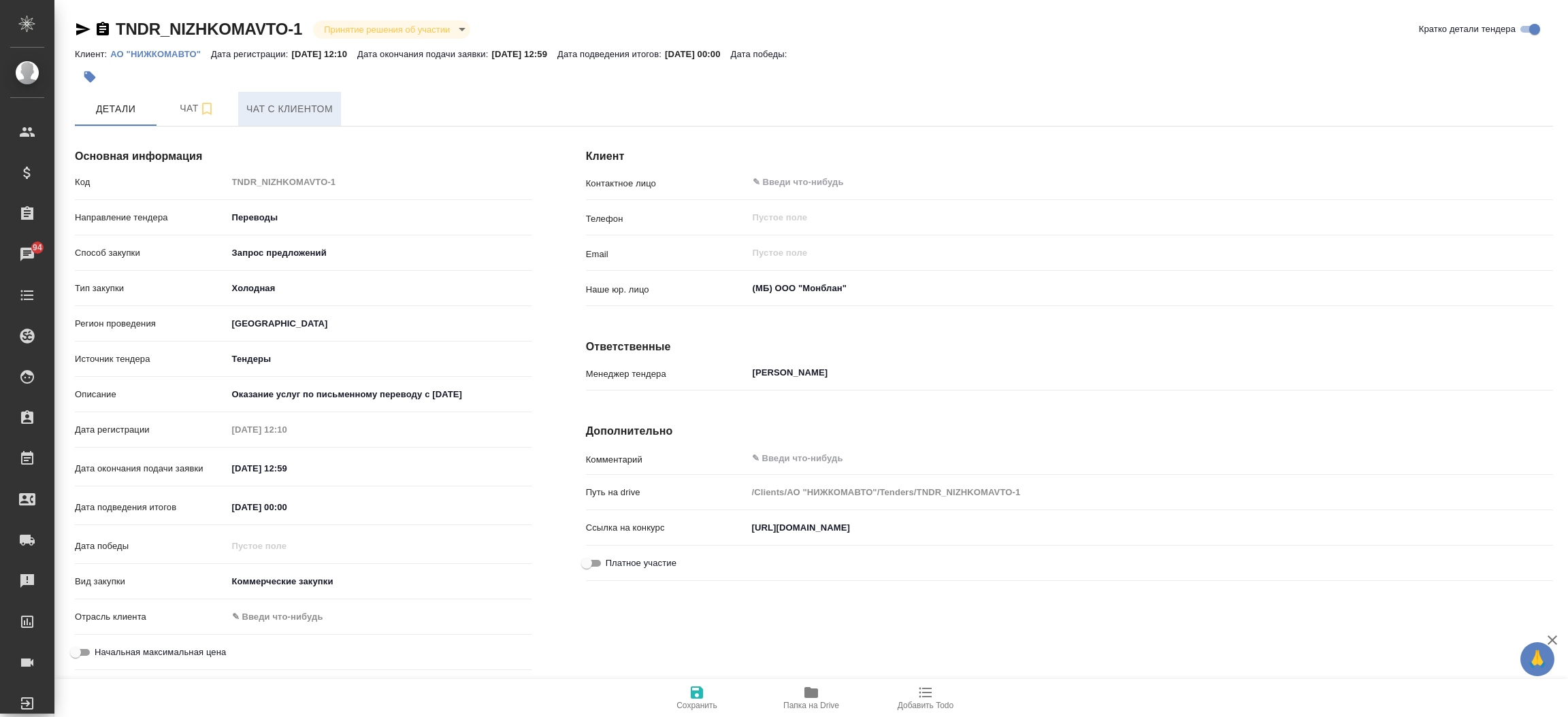
click at [270, 107] on span "Чат с клиентом" at bounding box center [289, 109] width 87 height 17
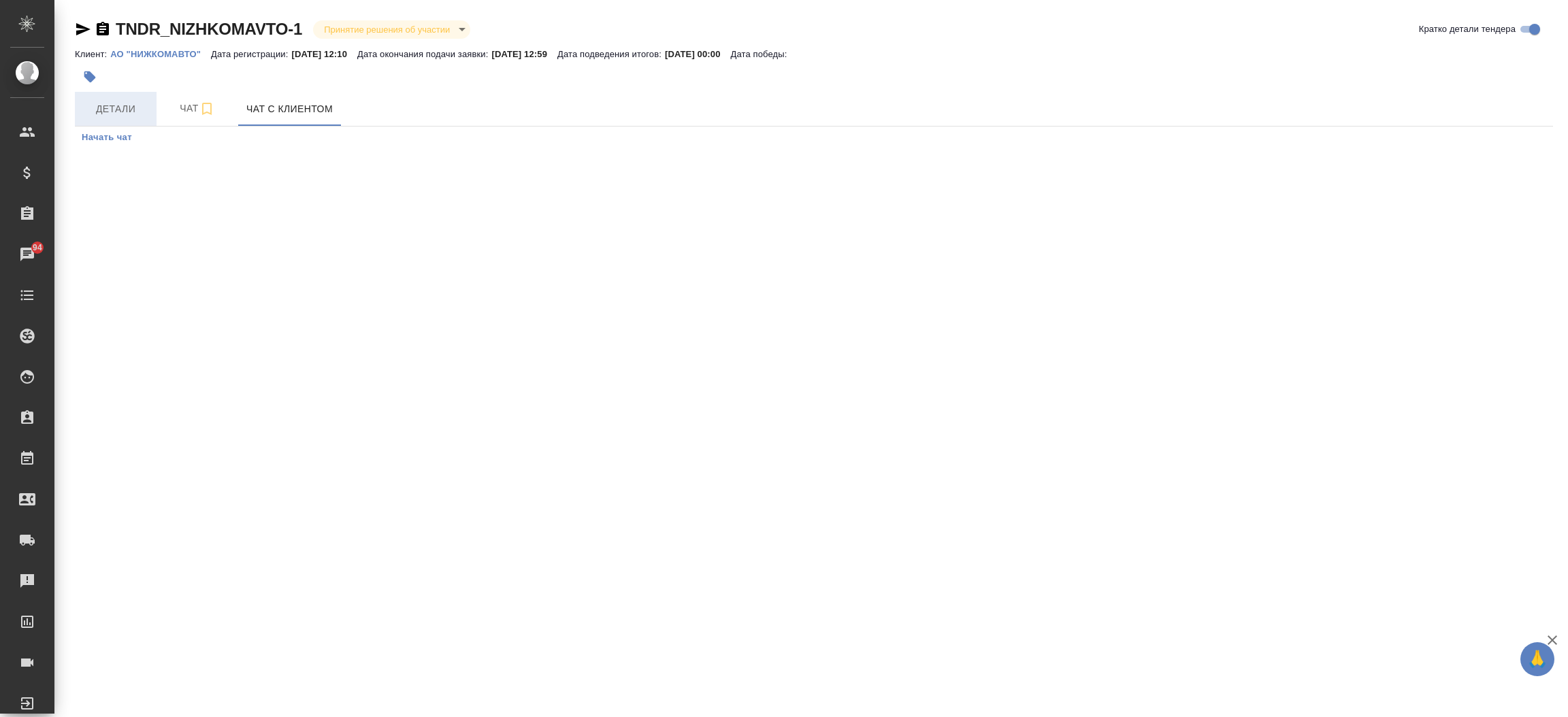
click at [113, 104] on span "Детали" at bounding box center [116, 109] width 65 height 17
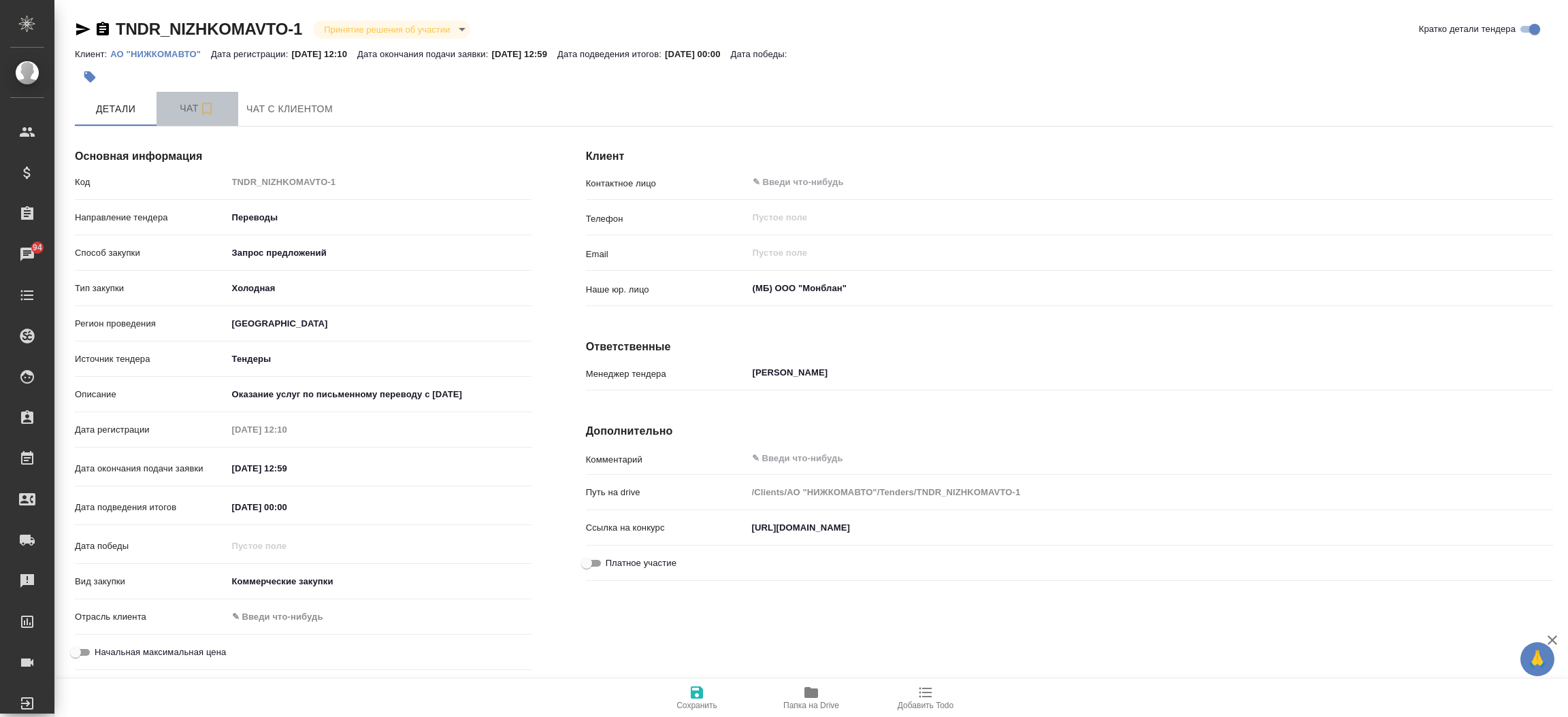
click at [187, 120] on button "Чат" at bounding box center [197, 108] width 82 height 34
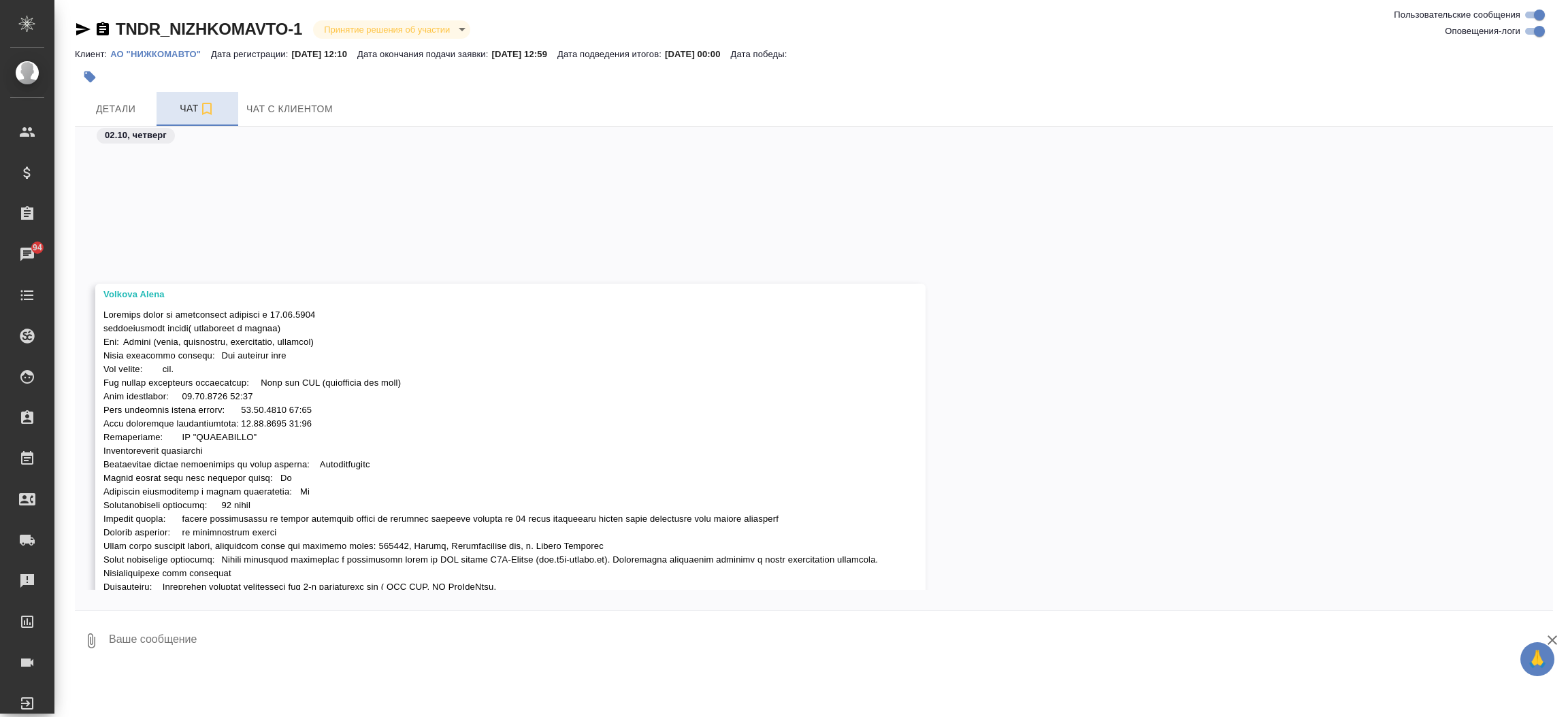
scroll to position [168, 0]
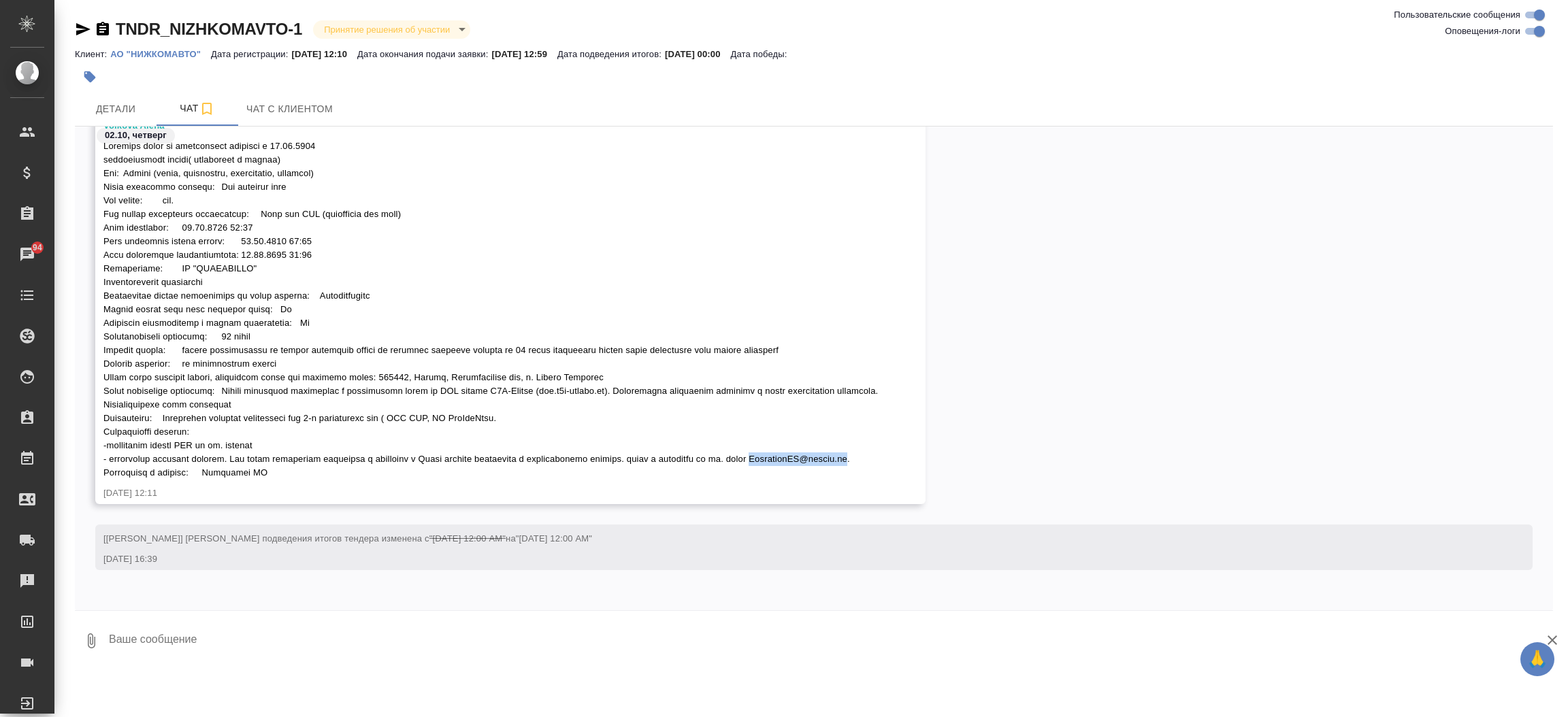
drag, startPoint x: 821, startPoint y: 460, endPoint x: 915, endPoint y: 457, distance: 94.0
click at [878, 457] on span at bounding box center [490, 309] width 774 height 337
copy span "[EMAIL_ADDRESS][DOMAIN_NAME]"
